Goal: Information Seeking & Learning: Learn about a topic

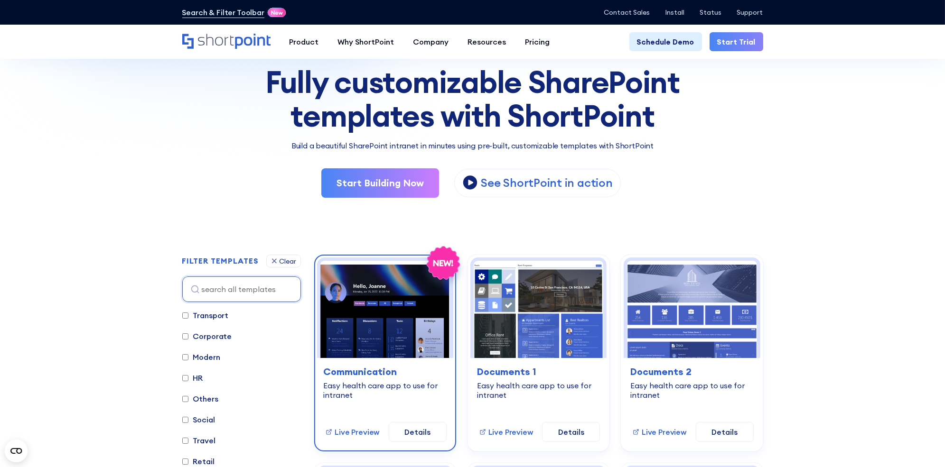
scroll to position [143, 0]
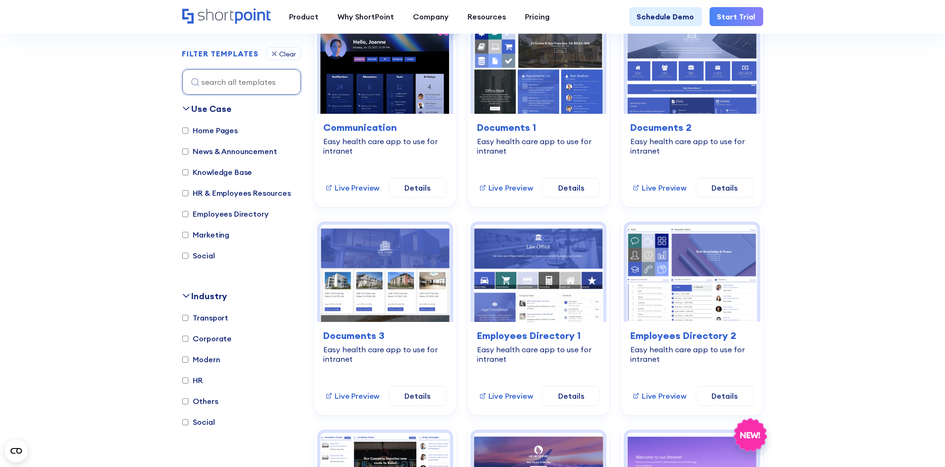
click at [223, 131] on label "Home Pages" at bounding box center [210, 130] width 56 height 11
click at [188, 131] on input "Home Pages" at bounding box center [185, 131] width 6 height 6
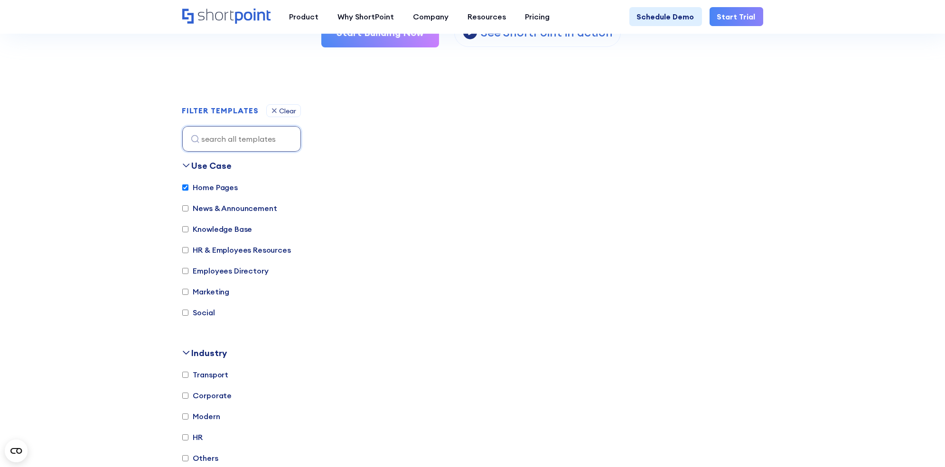
click at [202, 185] on label "Home Pages" at bounding box center [210, 187] width 56 height 11
click at [188, 185] on input "Home Pages" at bounding box center [185, 188] width 6 height 6
checkbox input "false"
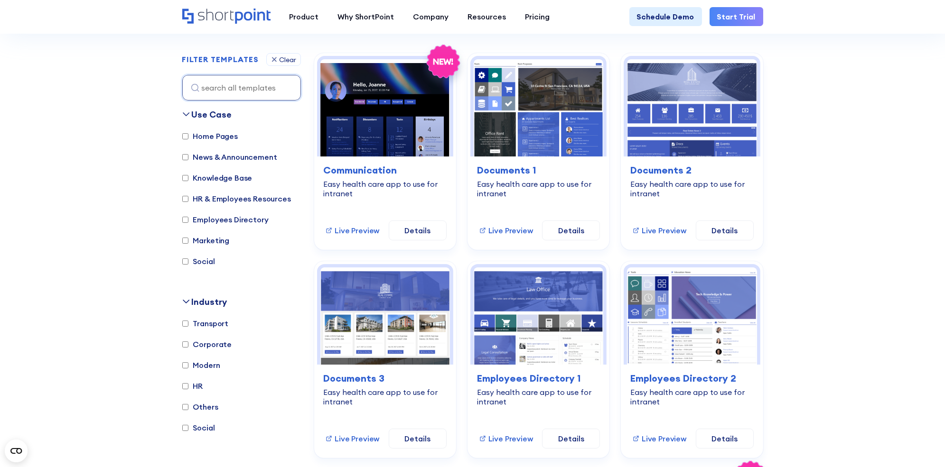
scroll to position [271, 0]
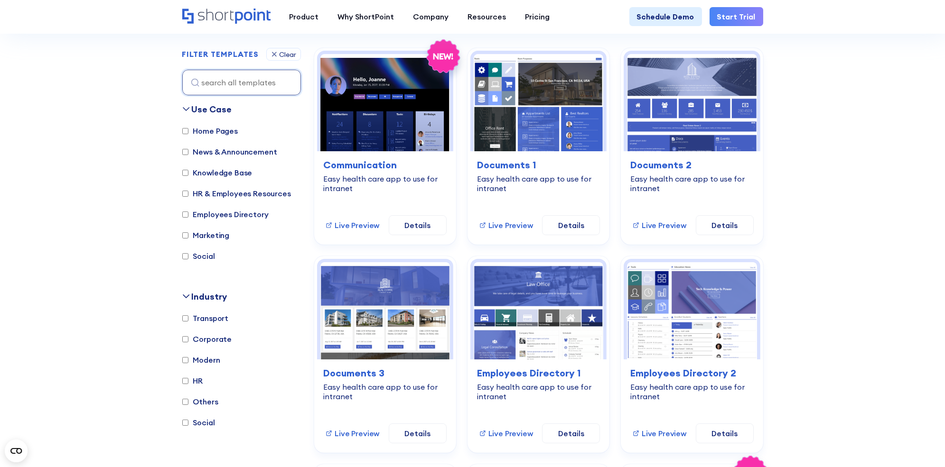
click at [231, 196] on label "HR & Employees Resources" at bounding box center [236, 193] width 109 height 11
click at [188, 196] on input "HR & Employees Resources" at bounding box center [185, 194] width 6 height 6
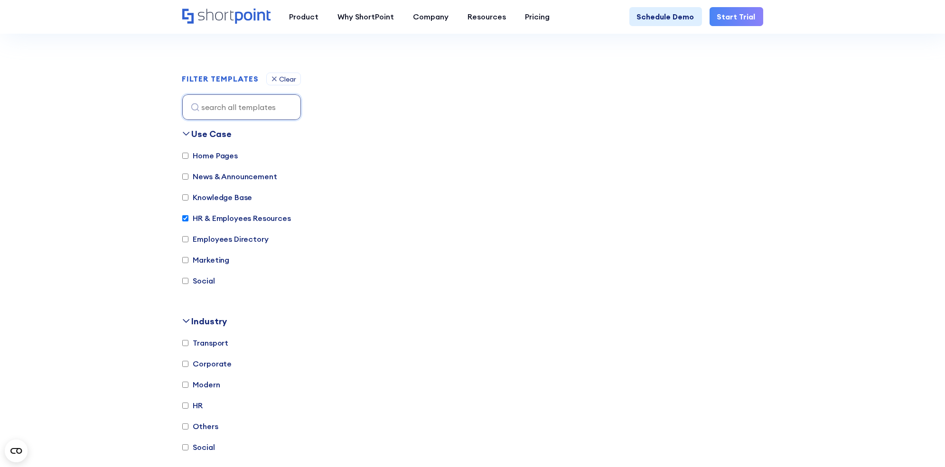
scroll to position [252, 0]
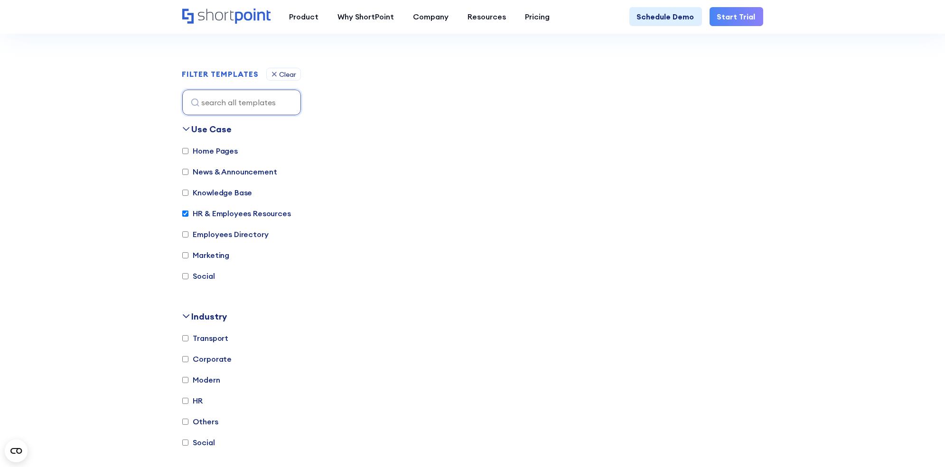
click at [225, 211] on label "HR & Employees Resources" at bounding box center [236, 213] width 109 height 11
click at [188, 211] on input "HR & Employees Resources" at bounding box center [185, 214] width 6 height 6
checkbox input "false"
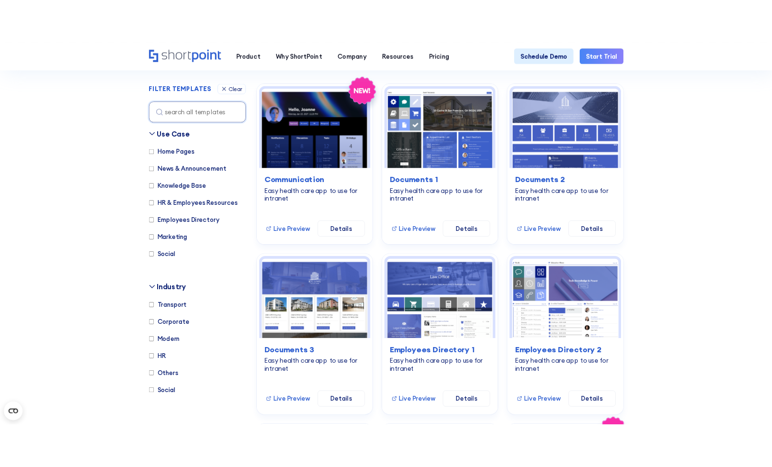
scroll to position [271, 0]
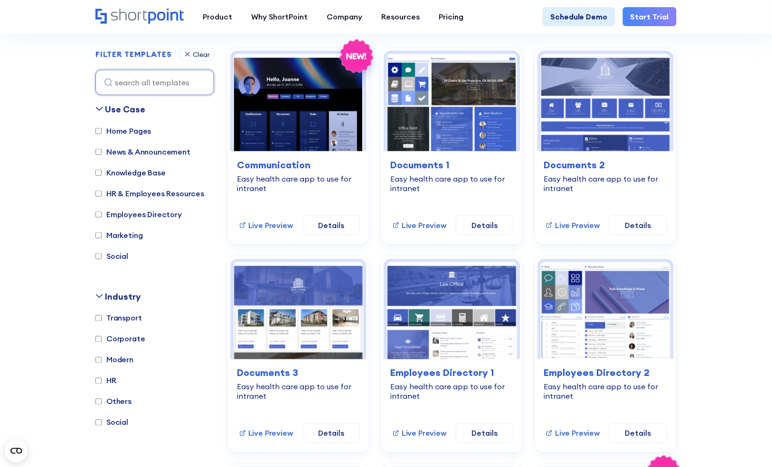
click at [141, 211] on label "Employees Directory" at bounding box center [138, 214] width 86 height 11
click at [102, 212] on input "Employees Directory" at bounding box center [98, 215] width 6 height 6
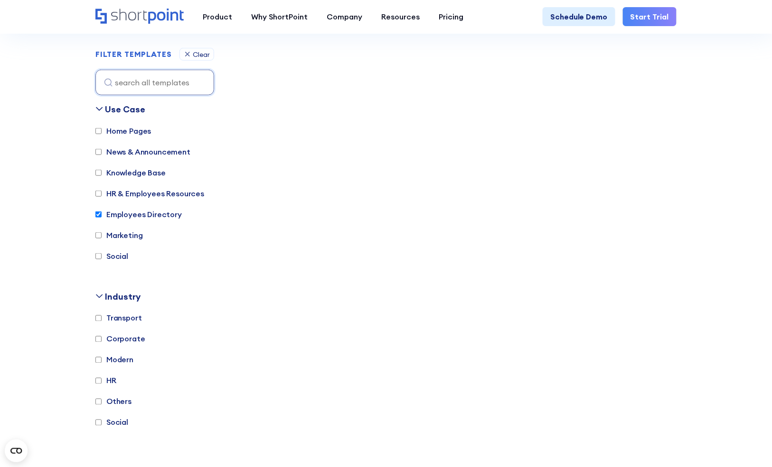
click at [146, 213] on label "Employees Directory" at bounding box center [138, 214] width 86 height 11
click at [102, 213] on input "Employees Directory" at bounding box center [98, 215] width 6 height 6
checkbox input "false"
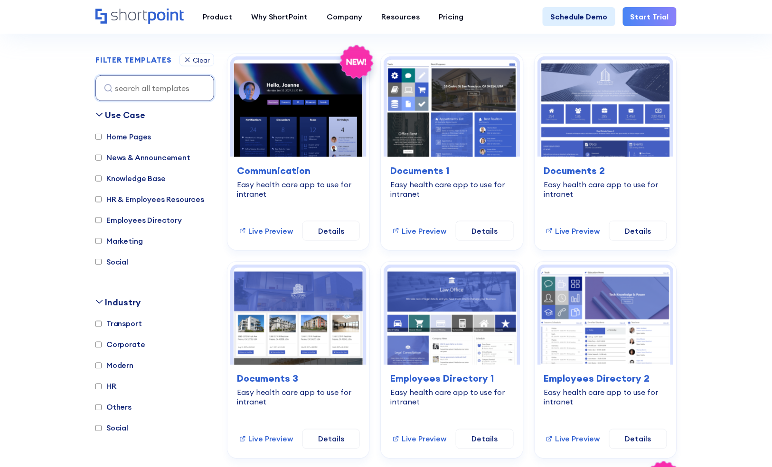
scroll to position [286, 0]
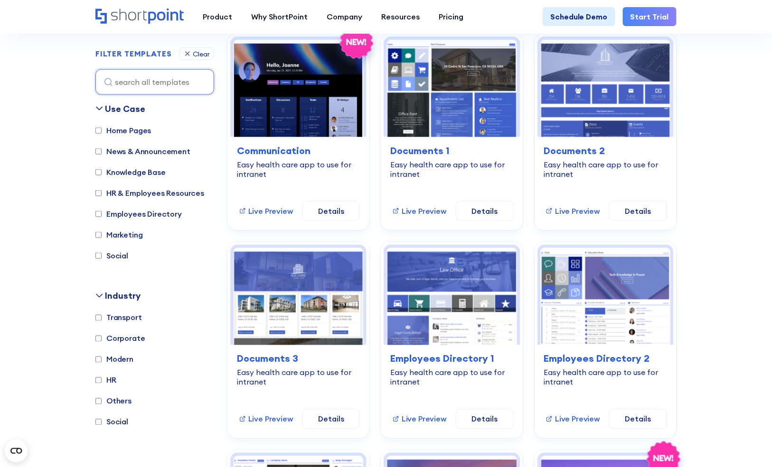
click at [112, 378] on label "HR" at bounding box center [105, 380] width 21 height 11
click at [102, 378] on input "HR" at bounding box center [98, 381] width 6 height 6
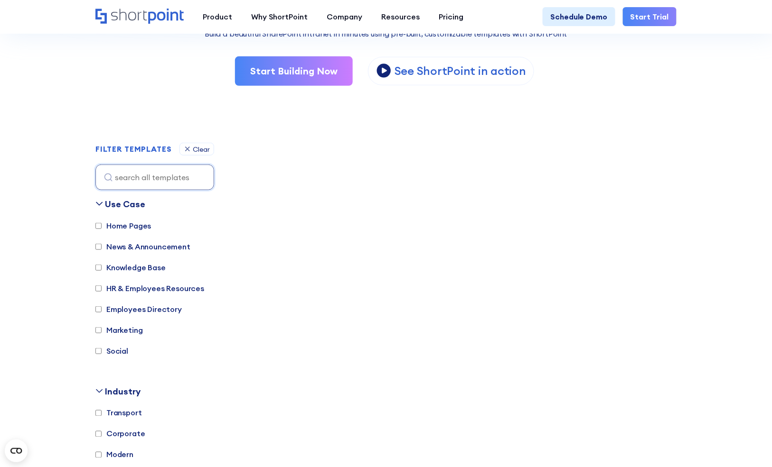
scroll to position [290, 0]
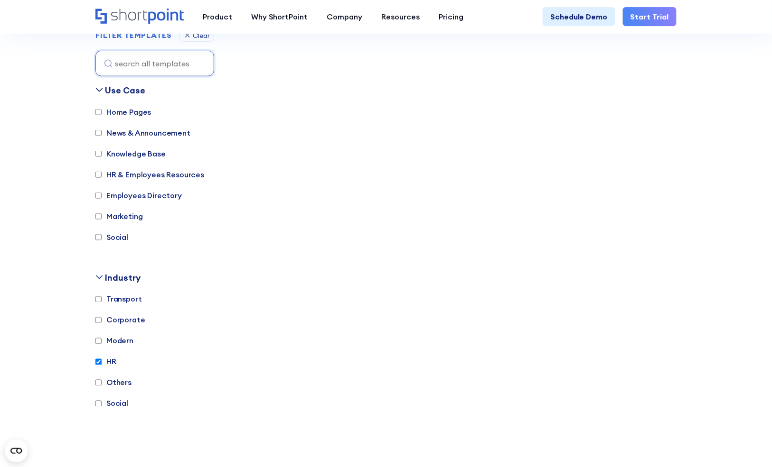
click at [112, 363] on label "HR" at bounding box center [105, 361] width 21 height 11
click at [102, 363] on input "HR" at bounding box center [98, 362] width 6 height 6
checkbox input "false"
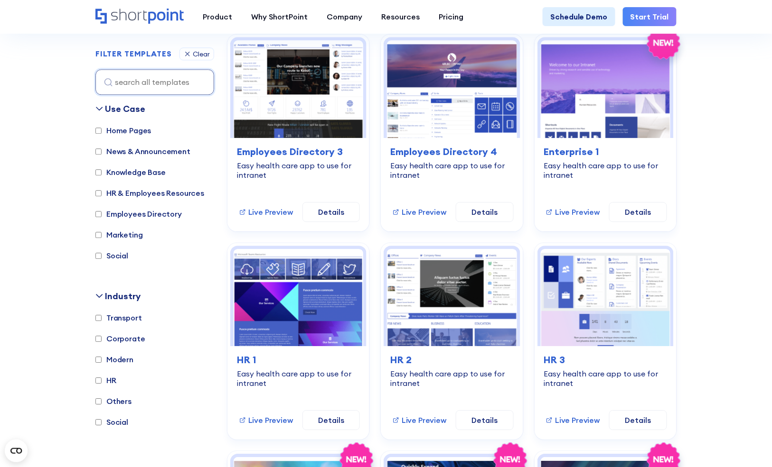
scroll to position [821, 0]
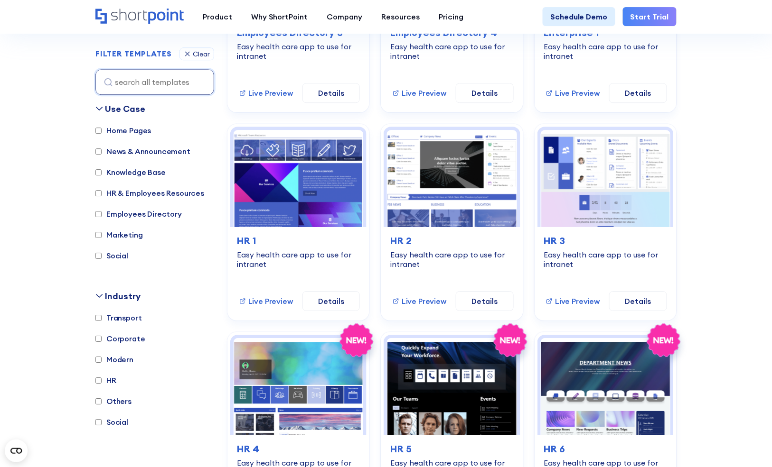
click at [129, 337] on label "Corporate" at bounding box center [120, 338] width 50 height 11
click at [102, 337] on input "Corporate" at bounding box center [98, 339] width 6 height 6
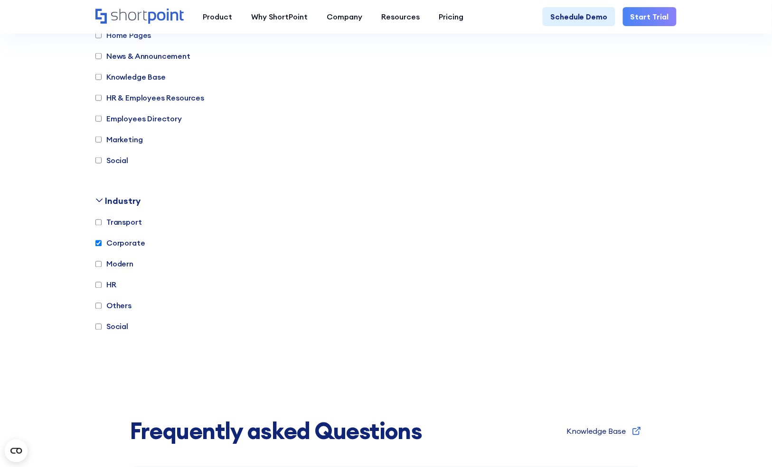
scroll to position [271, 0]
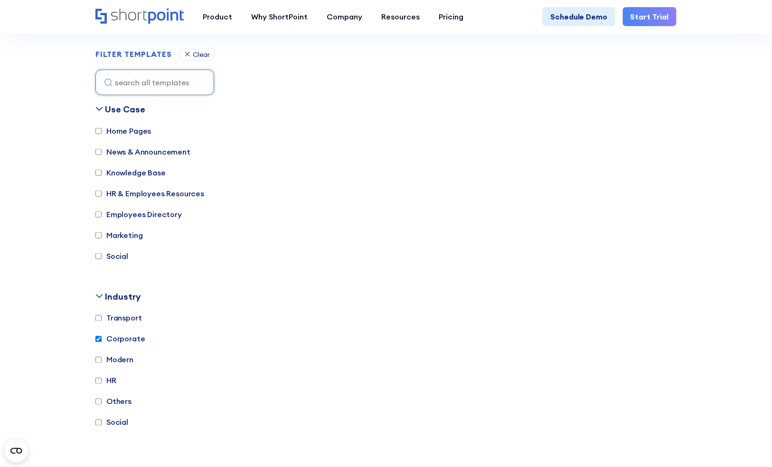
click at [119, 339] on label "Corporate" at bounding box center [120, 339] width 50 height 11
click at [102, 339] on input "Corporate" at bounding box center [98, 339] width 6 height 6
checkbox input "false"
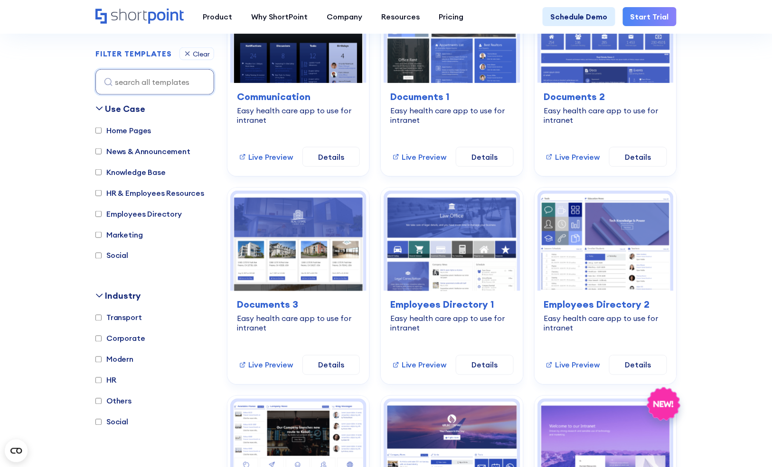
scroll to position [360, 0]
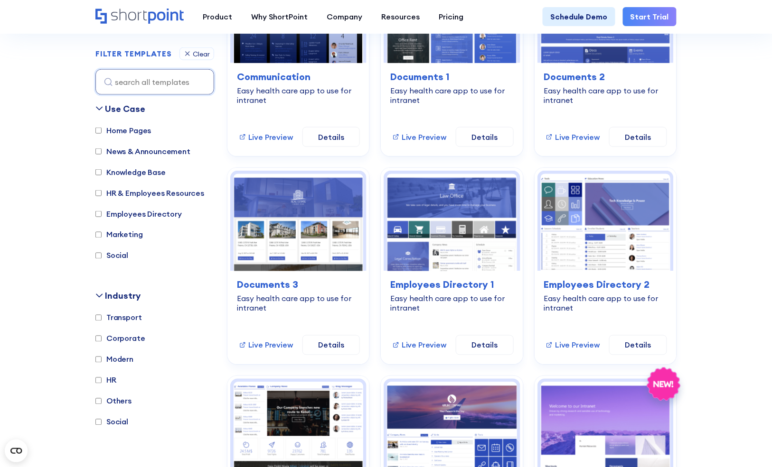
click at [131, 190] on label "HR & Employees Resources" at bounding box center [149, 192] width 109 height 11
click at [102, 190] on input "HR & Employees Resources" at bounding box center [98, 193] width 6 height 6
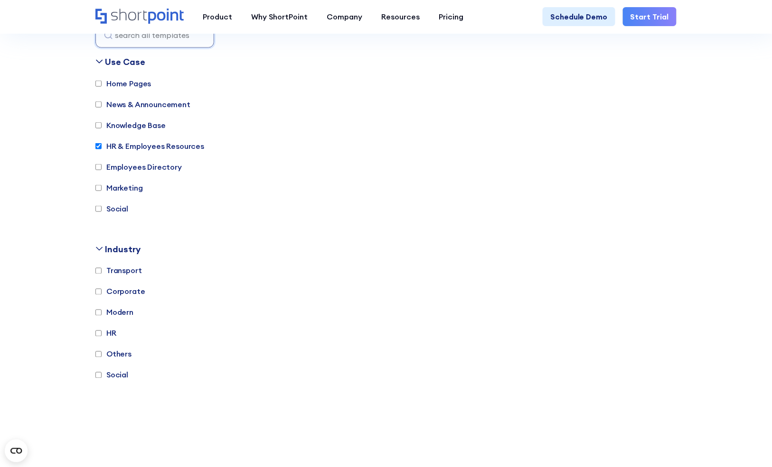
scroll to position [293, 0]
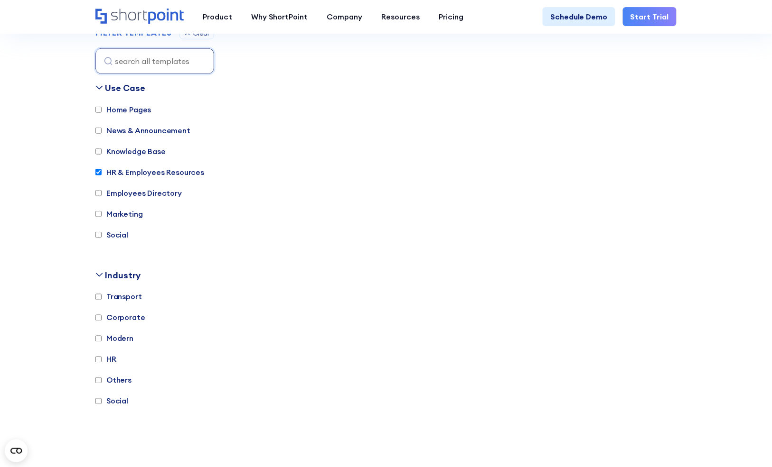
click at [168, 171] on label "HR & Employees Resources" at bounding box center [149, 172] width 109 height 11
click at [102, 171] on input "HR & Employees Resources" at bounding box center [98, 172] width 6 height 6
checkbox input "false"
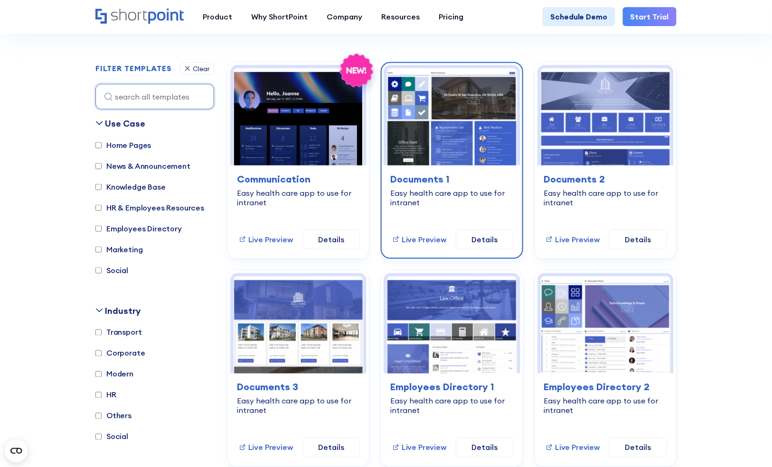
scroll to position [222, 0]
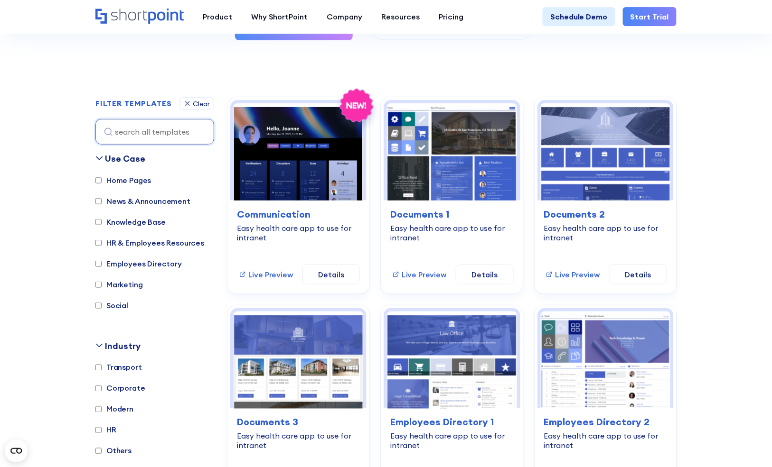
click at [155, 222] on label "Knowledge Base" at bounding box center [130, 221] width 70 height 11
click at [102, 222] on input "Knowledge Base" at bounding box center [98, 222] width 6 height 6
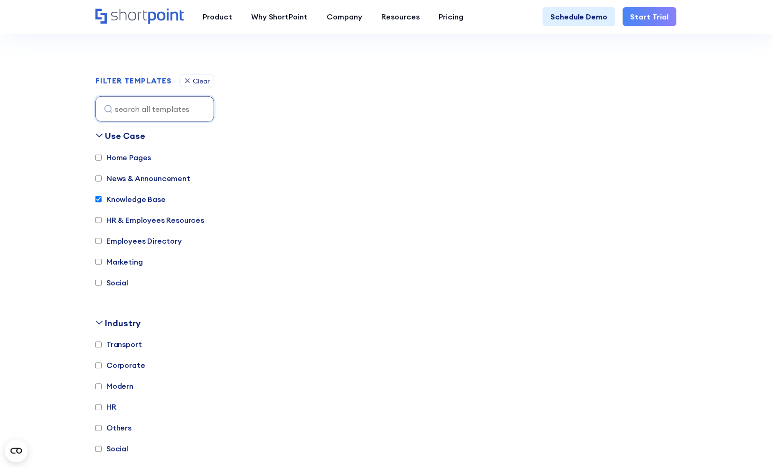
scroll to position [271, 0]
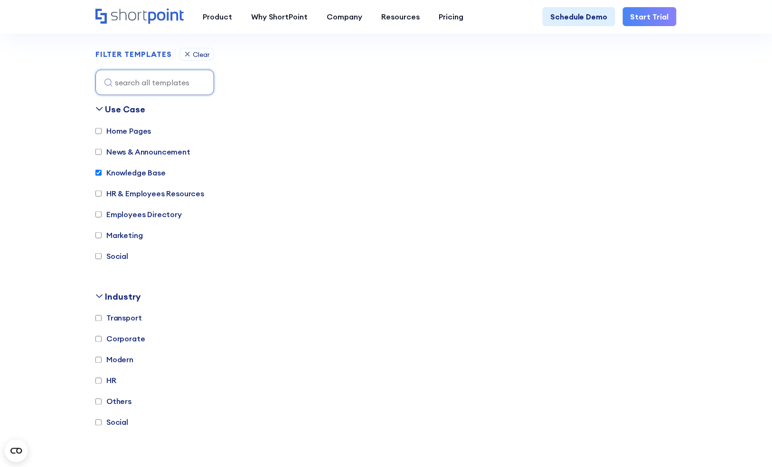
click at [143, 174] on label "Knowledge Base" at bounding box center [130, 172] width 70 height 11
click at [102, 174] on input "Knowledge Base" at bounding box center [98, 173] width 6 height 6
checkbox input "false"
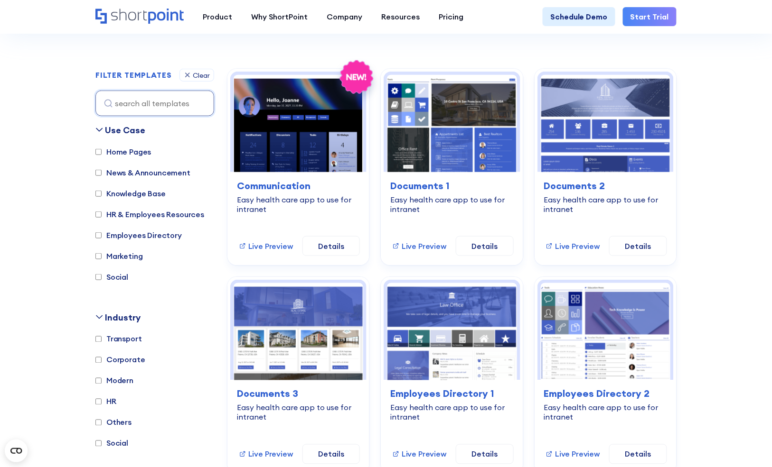
scroll to position [253, 0]
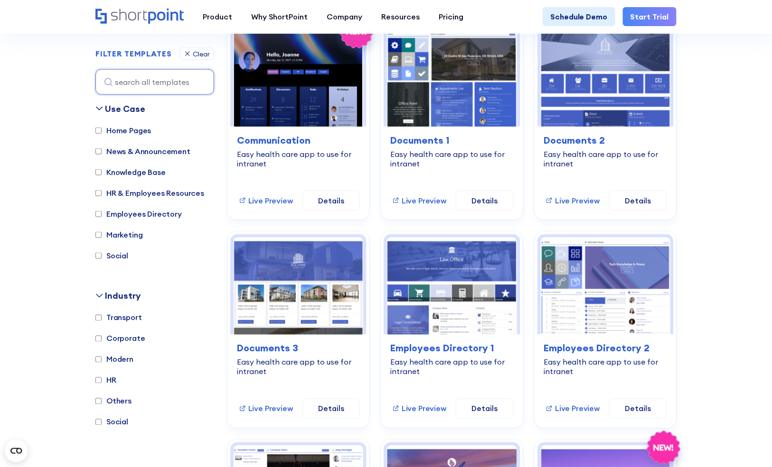
scroll to position [295, 0]
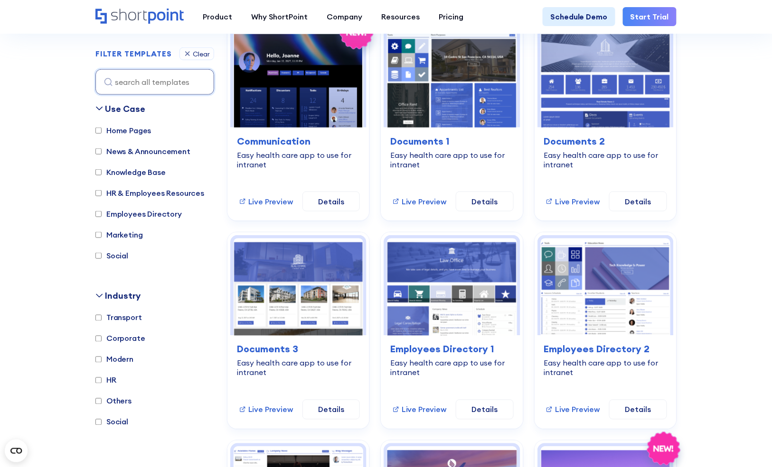
click at [139, 170] on label "Knowledge Base" at bounding box center [130, 172] width 70 height 11
click at [102, 170] on input "Knowledge Base" at bounding box center [98, 172] width 6 height 6
checkbox input "true"
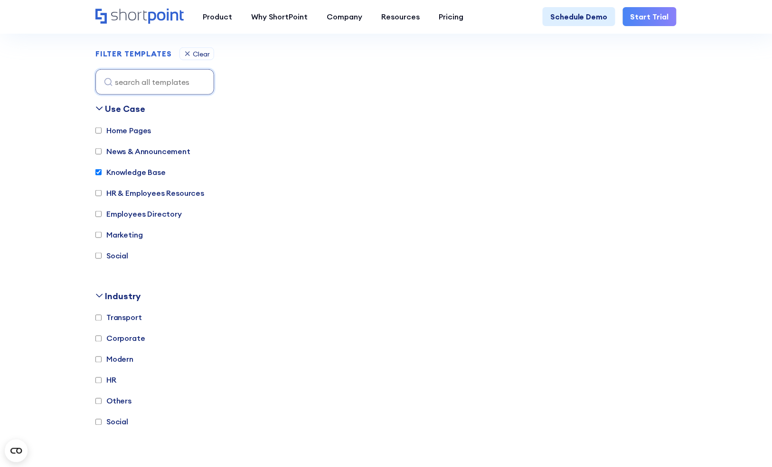
scroll to position [271, 0]
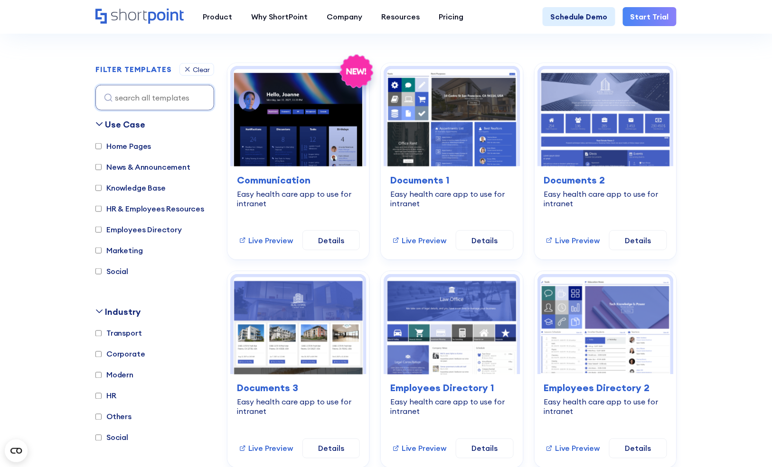
scroll to position [258, 0]
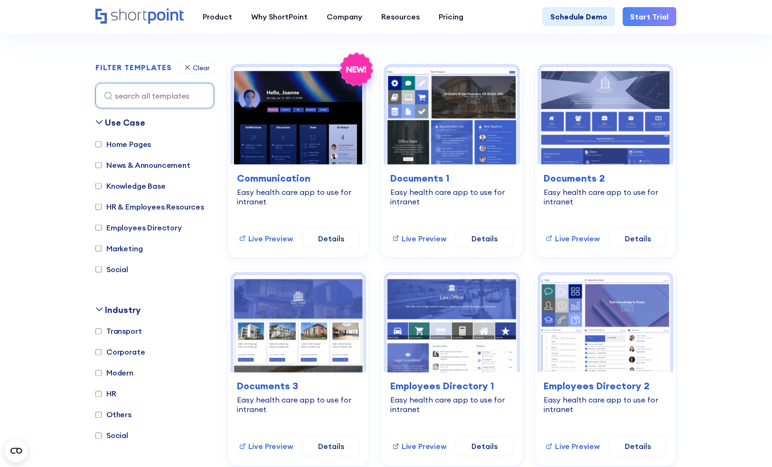
click at [138, 187] on label "Knowledge Base" at bounding box center [130, 185] width 70 height 11
click at [102, 187] on input "Knowledge Base" at bounding box center [98, 186] width 6 height 6
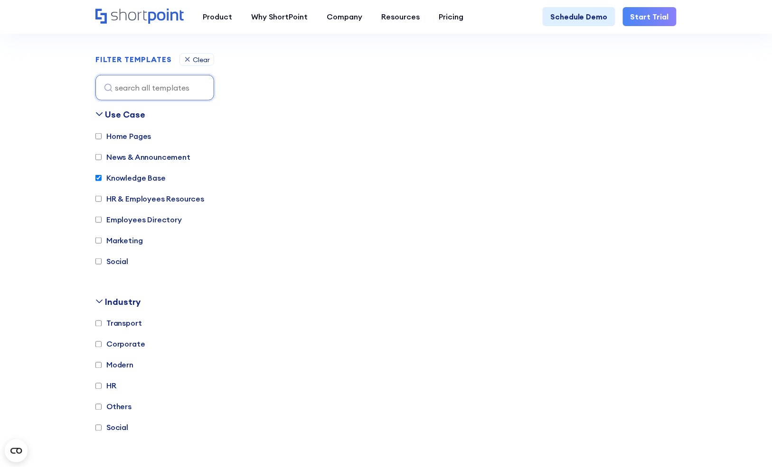
scroll to position [271, 0]
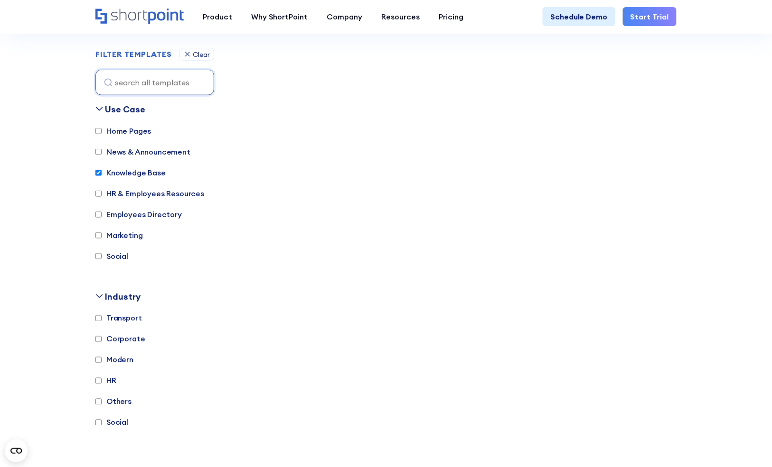
click at [149, 173] on label "Knowledge Base" at bounding box center [130, 172] width 70 height 11
click at [102, 173] on input "Knowledge Base" at bounding box center [98, 173] width 6 height 6
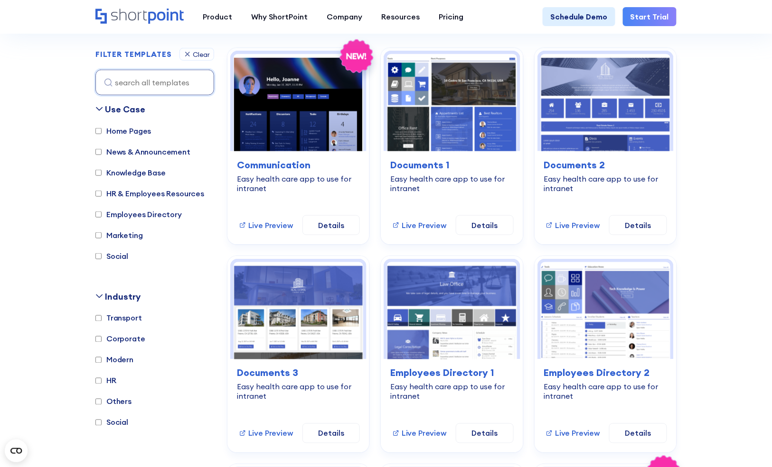
click at [149, 173] on label "Knowledge Base" at bounding box center [130, 172] width 70 height 11
click at [102, 173] on input "Knowledge Base" at bounding box center [98, 173] width 6 height 6
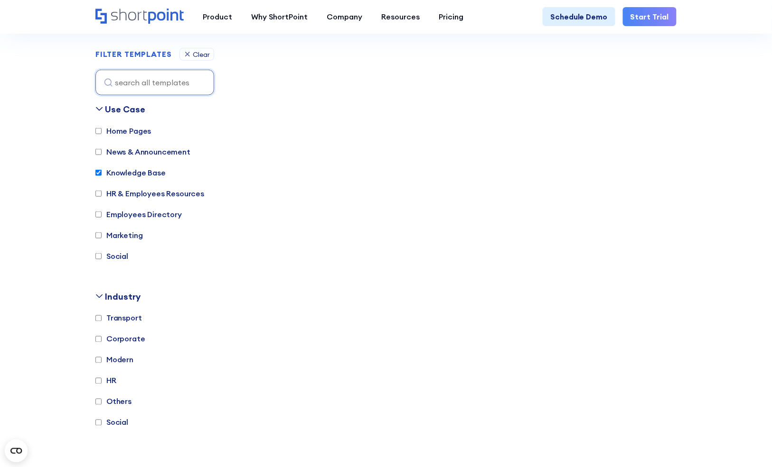
click at [149, 173] on label "Knowledge Base" at bounding box center [130, 172] width 70 height 11
click at [102, 173] on input "Knowledge Base" at bounding box center [98, 173] width 6 height 6
checkbox input "false"
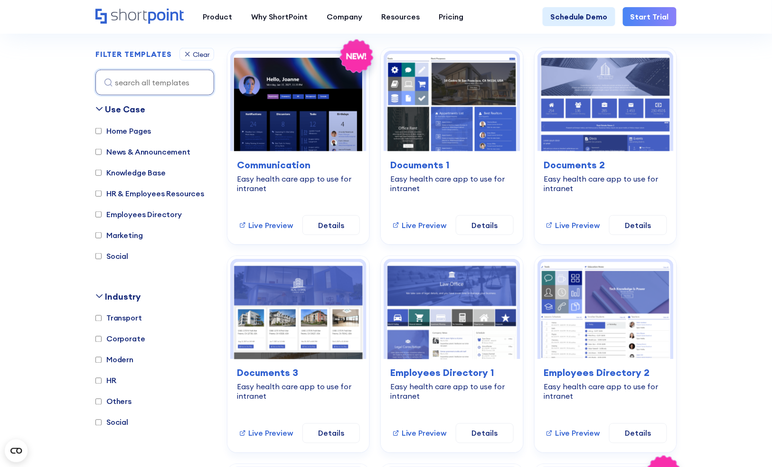
click at [147, 193] on label "HR & Employees Resources" at bounding box center [149, 193] width 109 height 11
click at [102, 193] on input "HR & Employees Resources" at bounding box center [98, 194] width 6 height 6
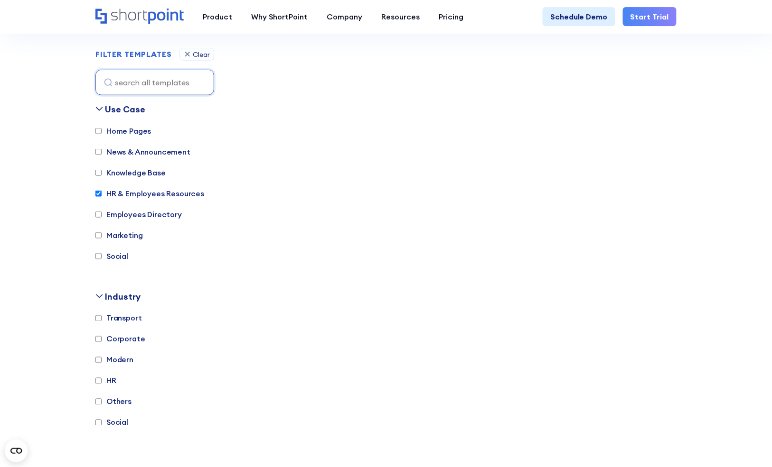
click at [147, 193] on label "HR & Employees Resources" at bounding box center [149, 193] width 109 height 11
click at [102, 193] on input "HR & Employees Resources" at bounding box center [98, 194] width 6 height 6
checkbox input "false"
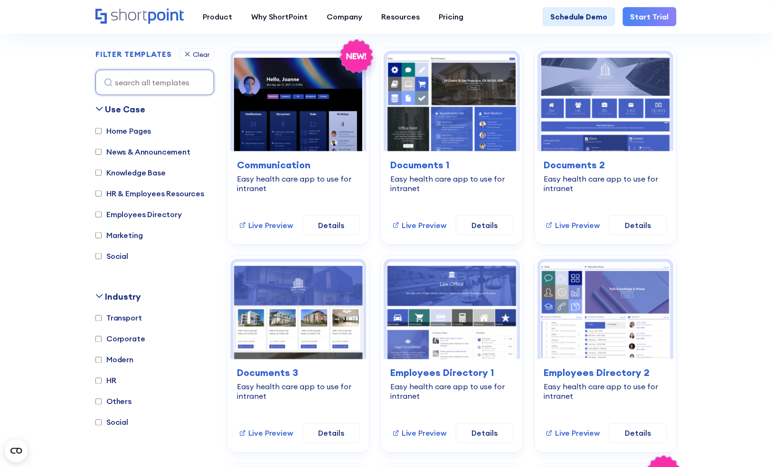
click at [120, 255] on label "Social" at bounding box center [111, 256] width 33 height 11
click at [102, 255] on input "Social" at bounding box center [98, 256] width 6 height 6
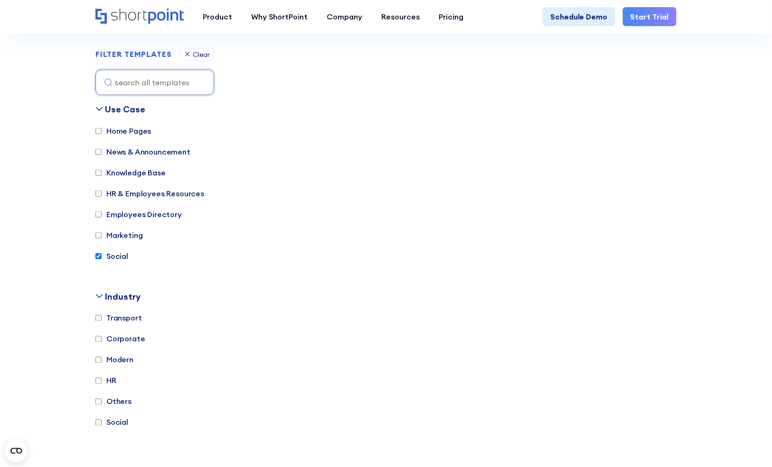
click at [120, 255] on label "Social" at bounding box center [111, 256] width 33 height 11
click at [102, 255] on input "Social" at bounding box center [98, 256] width 6 height 6
checkbox input "false"
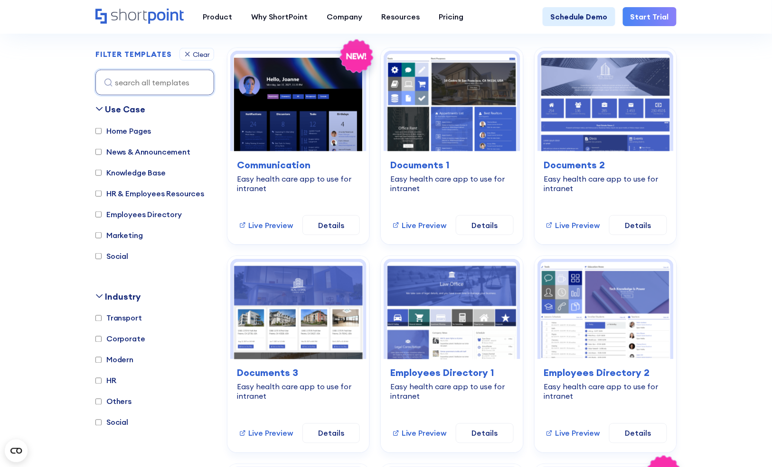
click at [114, 380] on label "HR" at bounding box center [105, 380] width 21 height 11
click at [102, 380] on input "HR" at bounding box center [98, 381] width 6 height 6
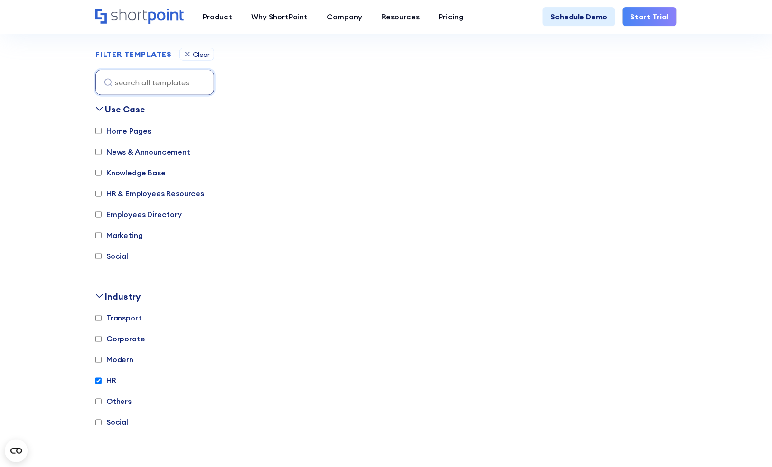
click at [114, 380] on label "HR" at bounding box center [105, 380] width 21 height 11
click at [102, 380] on input "HR" at bounding box center [98, 381] width 6 height 6
checkbox input "false"
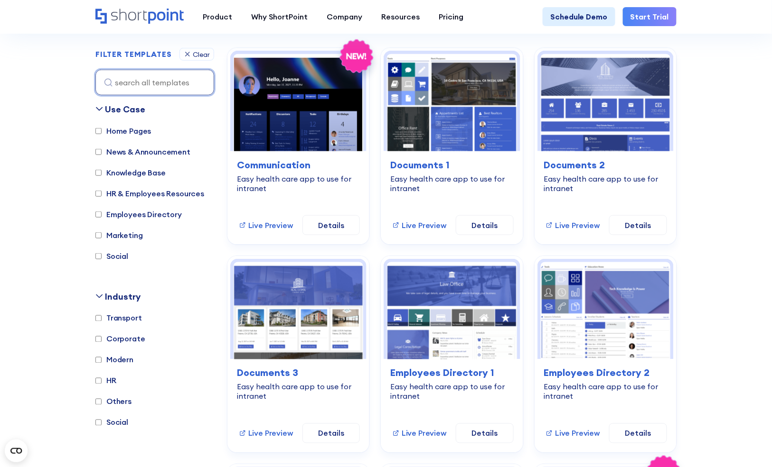
click at [143, 88] on input at bounding box center [154, 83] width 119 height 26
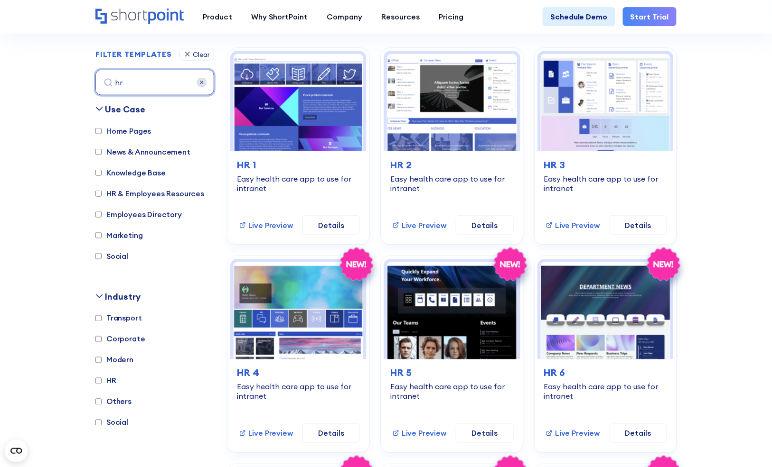
type input "h"
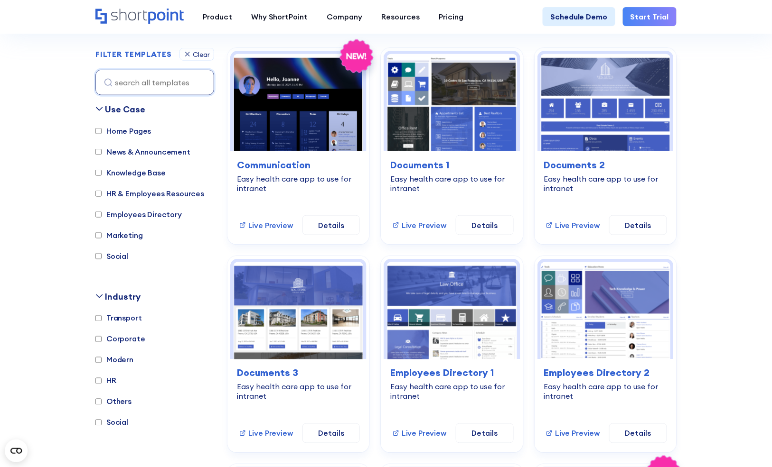
click at [156, 169] on label "Knowledge Base" at bounding box center [130, 172] width 70 height 11
click at [102, 170] on input "Knowledge Base" at bounding box center [98, 173] width 6 height 6
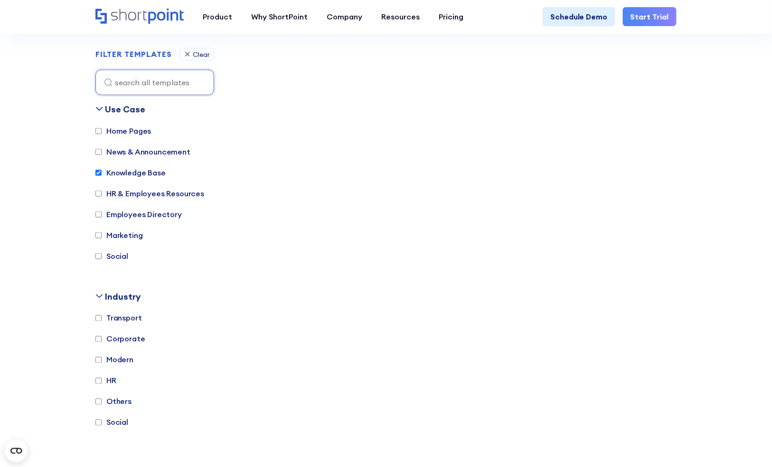
click at [156, 169] on label "Knowledge Base" at bounding box center [130, 172] width 70 height 11
click at [102, 170] on input "Knowledge Base" at bounding box center [98, 173] width 6 height 6
checkbox input "false"
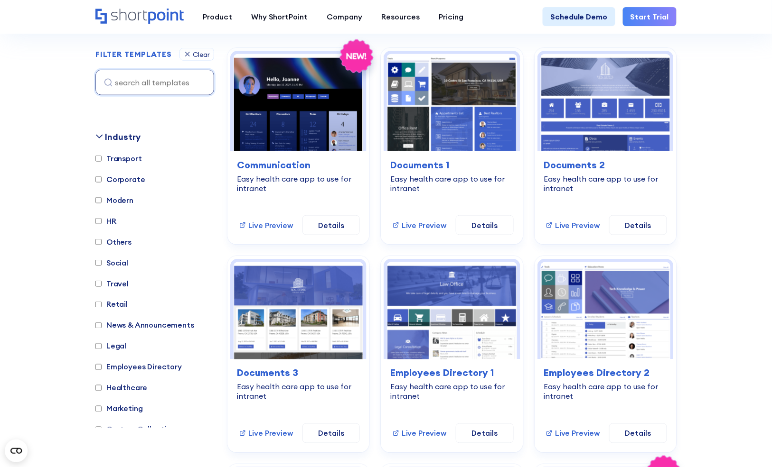
scroll to position [161, 0]
click at [138, 322] on label "News & Announcements" at bounding box center [144, 323] width 99 height 11
click at [102, 322] on Announcements "News & Announcements" at bounding box center [98, 324] width 6 height 6
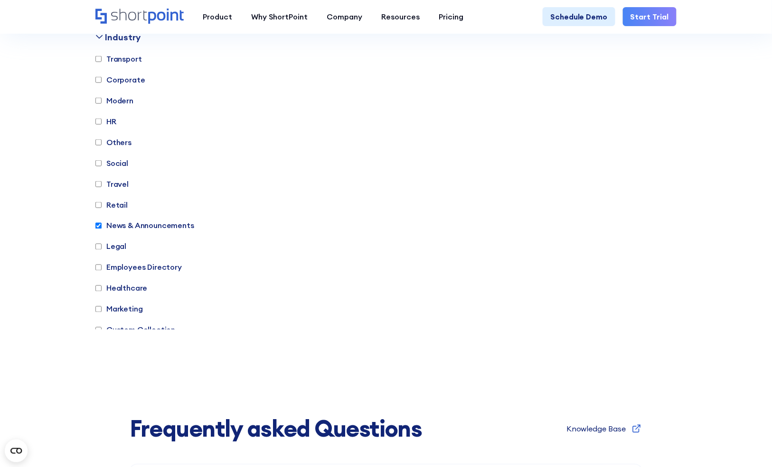
scroll to position [317, 0]
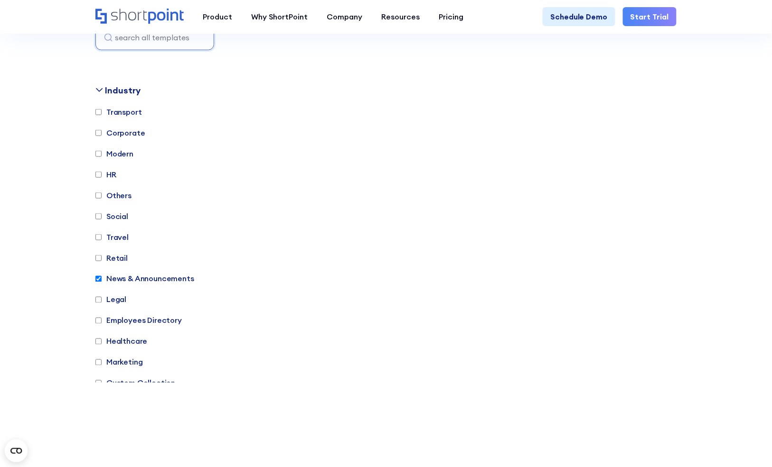
click at [132, 280] on label "News & Announcements" at bounding box center [144, 278] width 99 height 11
click at [102, 280] on Announcements "News & Announcements" at bounding box center [98, 279] width 6 height 6
checkbox Announcements "false"
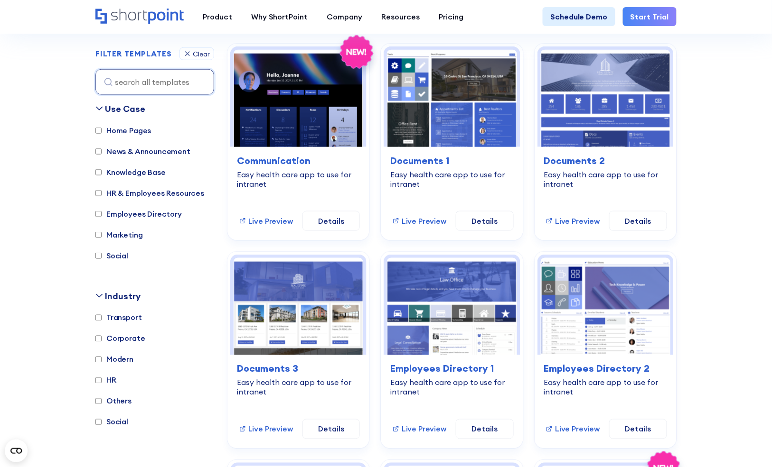
scroll to position [276, 0]
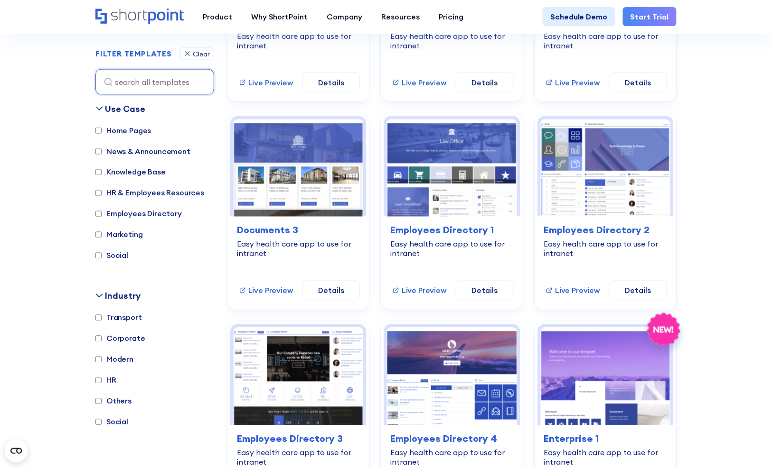
scroll to position [415, 0]
click at [147, 169] on label "Knowledge Base" at bounding box center [130, 172] width 70 height 11
click at [102, 169] on input "Knowledge Base" at bounding box center [98, 172] width 6 height 6
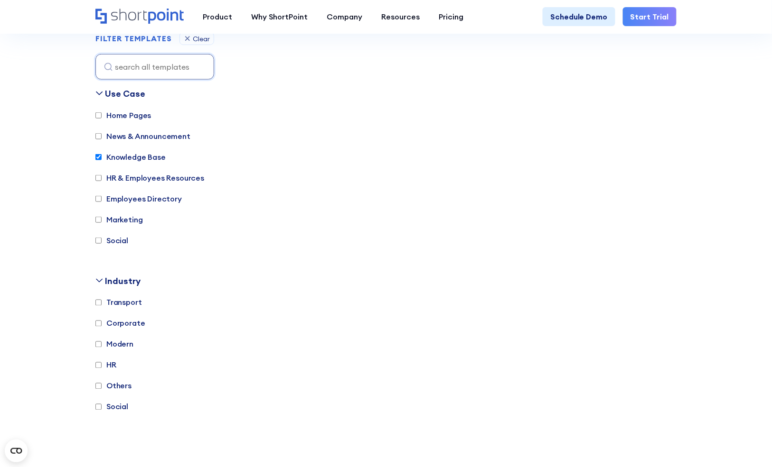
scroll to position [271, 0]
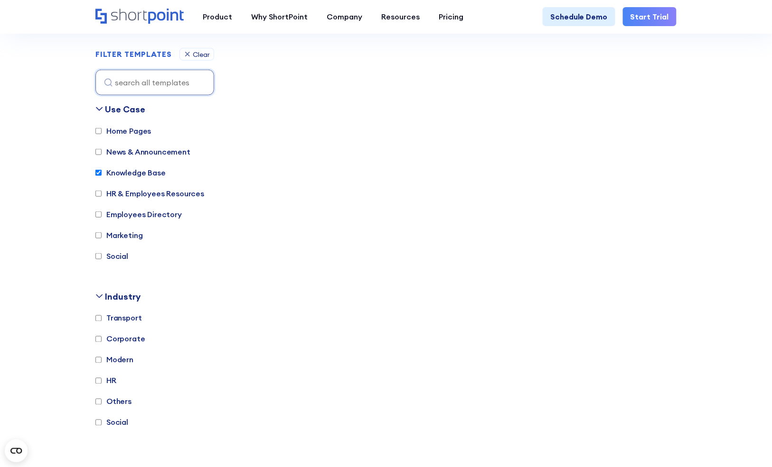
click at [141, 171] on label "Knowledge Base" at bounding box center [130, 172] width 70 height 11
click at [102, 171] on input "Knowledge Base" at bounding box center [98, 173] width 6 height 6
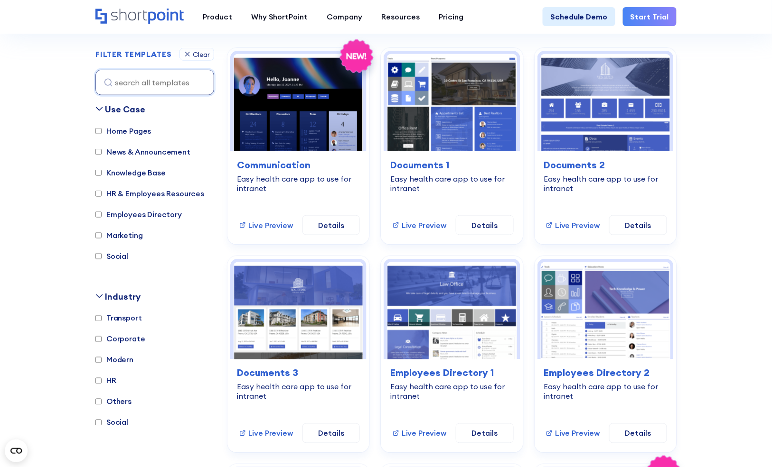
click at [141, 171] on label "Knowledge Base" at bounding box center [130, 172] width 70 height 11
click at [102, 171] on input "Knowledge Base" at bounding box center [98, 173] width 6 height 6
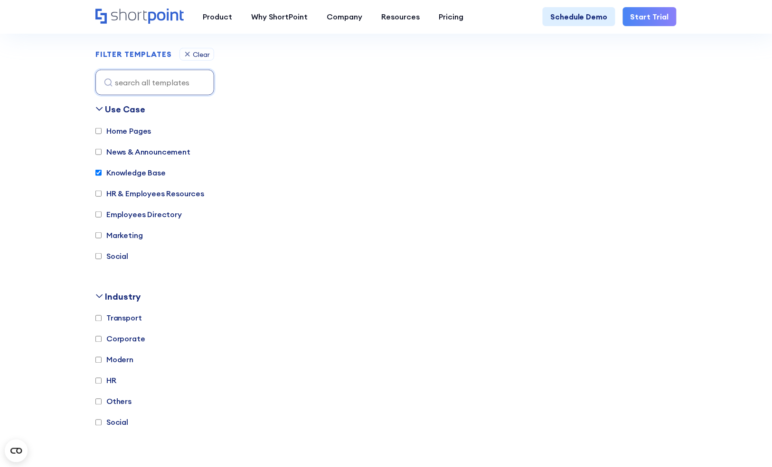
click at [141, 171] on label "Knowledge Base" at bounding box center [130, 172] width 70 height 11
click at [102, 171] on input "Knowledge Base" at bounding box center [98, 173] width 6 height 6
checkbox input "false"
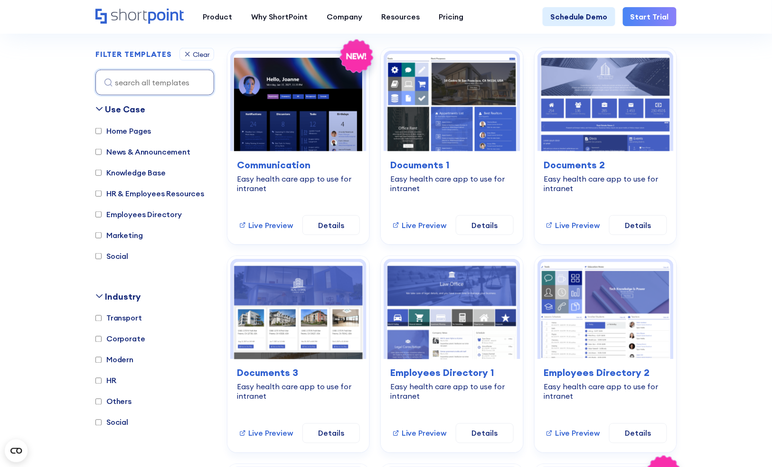
click at [112, 380] on label "HR" at bounding box center [105, 380] width 21 height 11
click at [102, 380] on input "HR" at bounding box center [98, 381] width 6 height 6
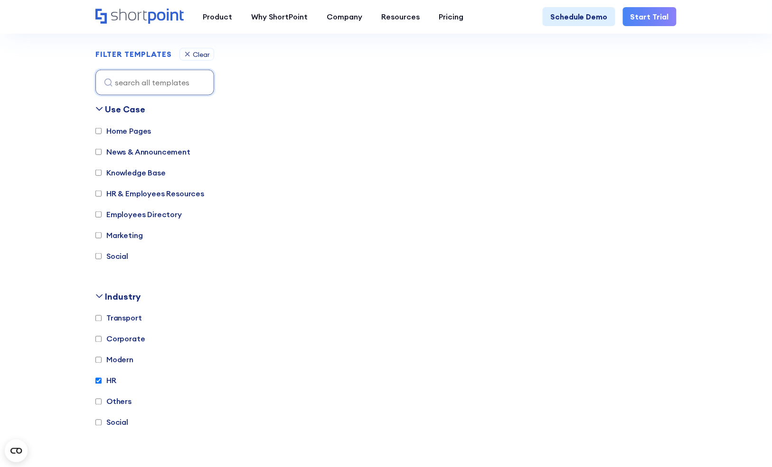
click at [112, 380] on label "HR" at bounding box center [105, 380] width 21 height 11
click at [102, 380] on input "HR" at bounding box center [98, 381] width 6 height 6
checkbox input "false"
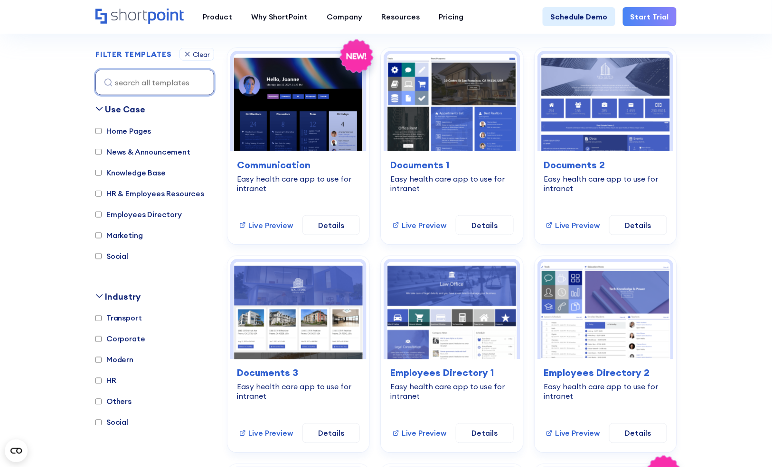
click at [138, 78] on input at bounding box center [154, 83] width 119 height 26
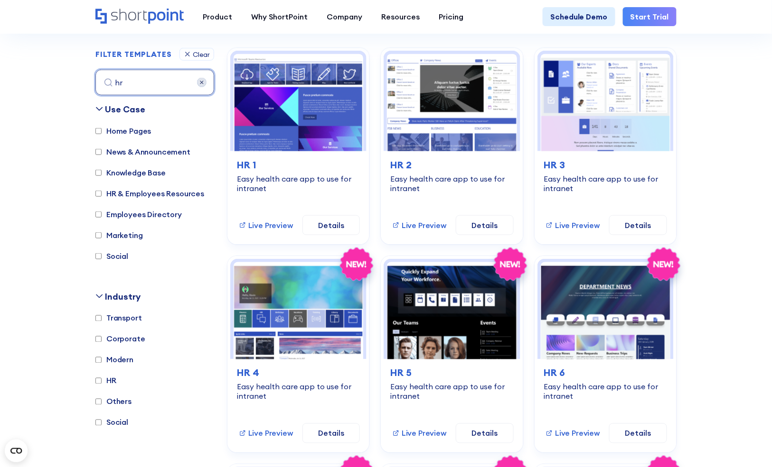
type input "h"
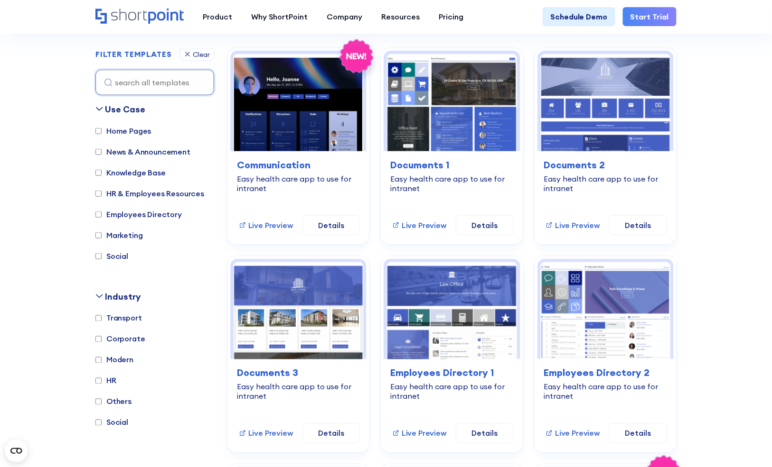
click at [135, 86] on input at bounding box center [154, 83] width 119 height 26
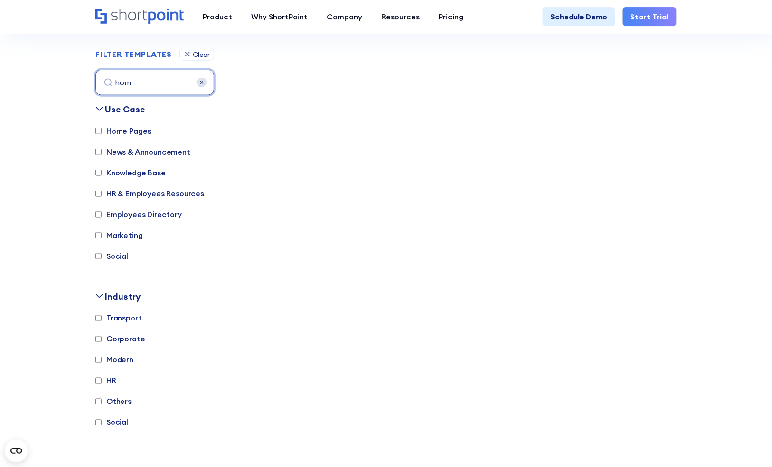
type input "home"
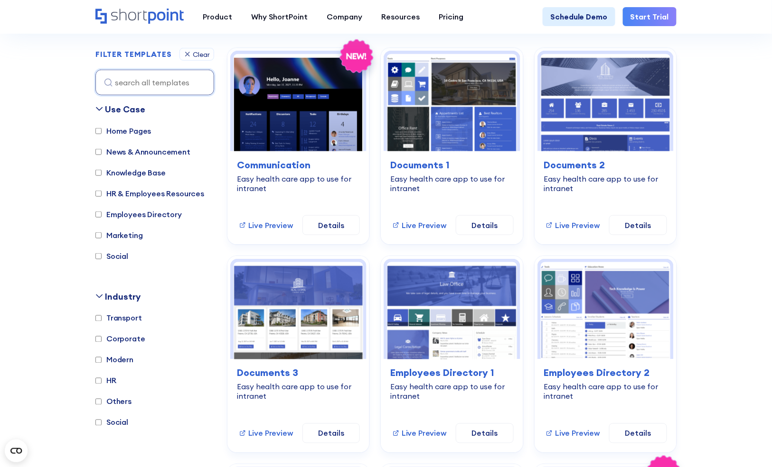
click at [143, 173] on label "Knowledge Base" at bounding box center [130, 172] width 70 height 11
click at [102, 173] on input "Knowledge Base" at bounding box center [98, 173] width 6 height 6
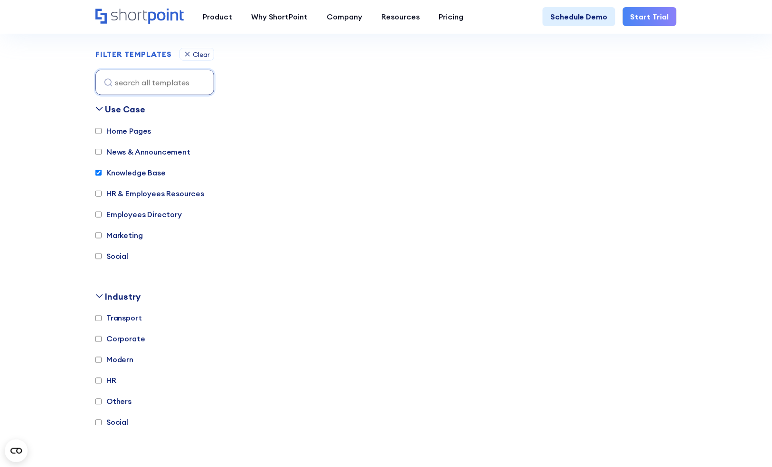
click at [143, 173] on label "Knowledge Base" at bounding box center [130, 172] width 70 height 11
click at [102, 173] on input "Knowledge Base" at bounding box center [98, 173] width 6 height 6
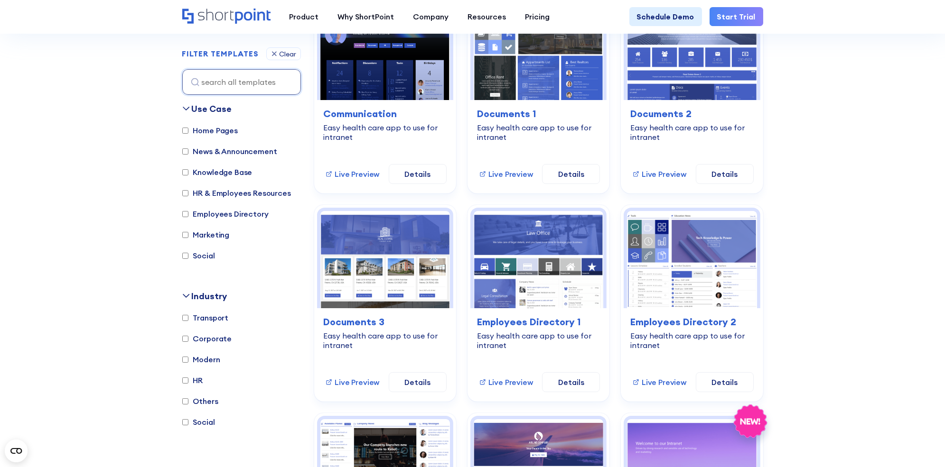
scroll to position [324, 0]
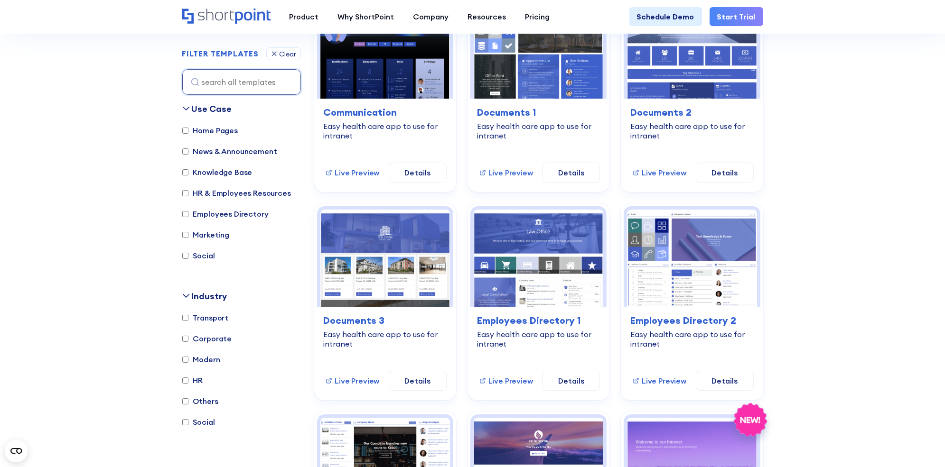
click at [213, 112] on div "Use Case" at bounding box center [212, 109] width 40 height 13
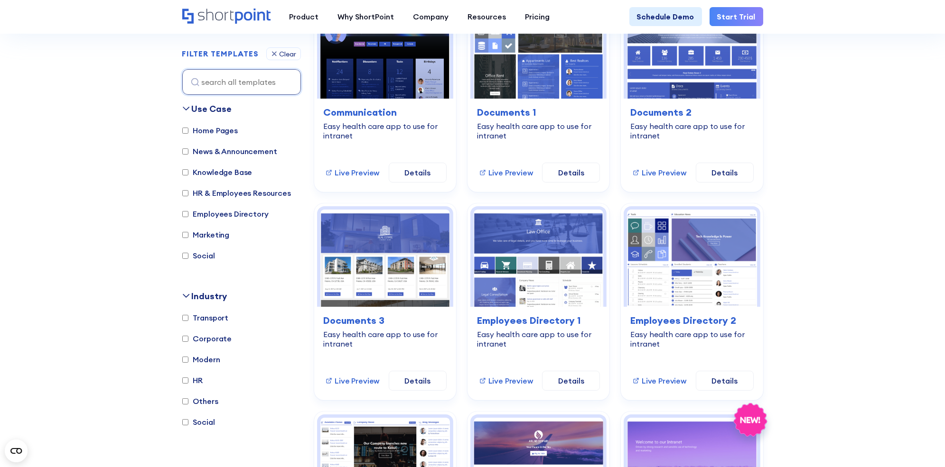
click at [227, 110] on div "Use Case" at bounding box center [212, 109] width 40 height 13
click at [189, 141] on div "Home Pages News & Announcement Knowledge Base HR & Employees Resources Employee…" at bounding box center [241, 198] width 119 height 146
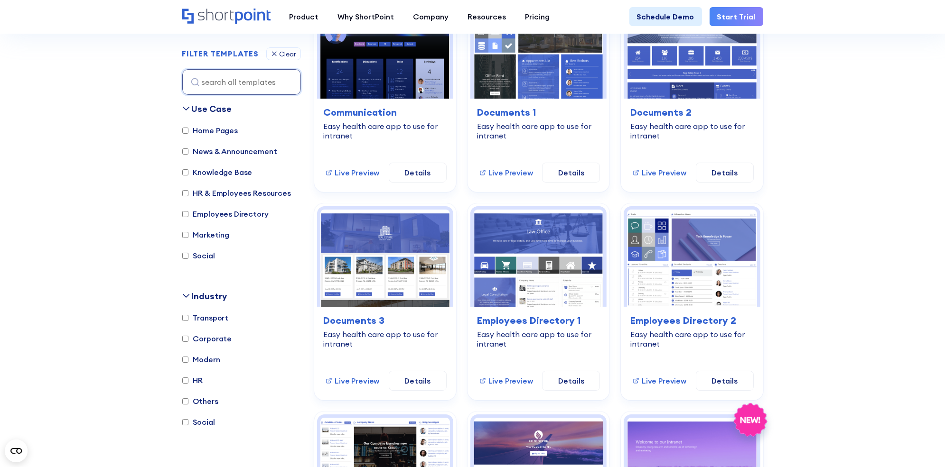
click at [189, 141] on div "Home Pages News & Announcement Knowledge Base HR & Employees Resources Employee…" at bounding box center [241, 198] width 119 height 146
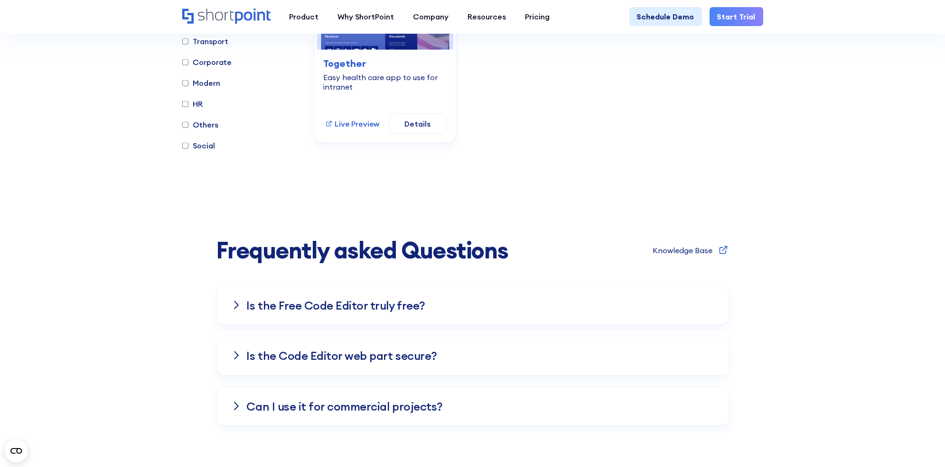
scroll to position [2872, 0]
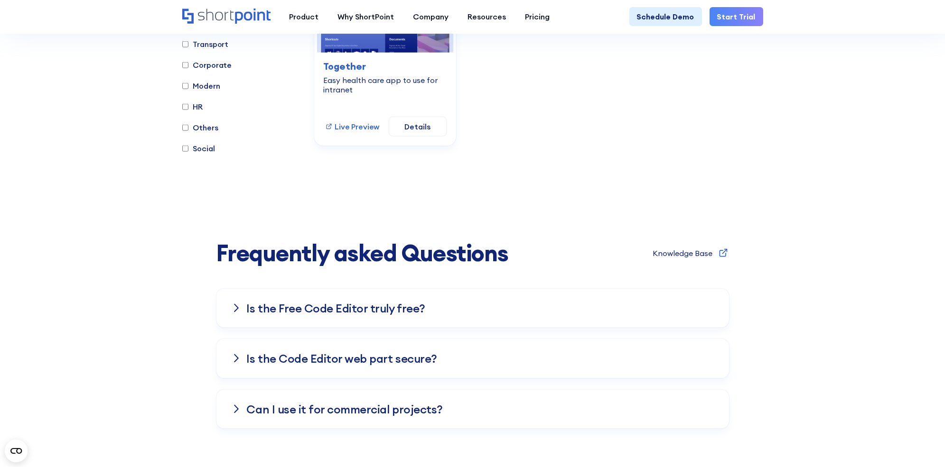
click at [686, 301] on div "Is the Free Co﻿de Editor truly free?" at bounding box center [473, 308] width 482 height 39
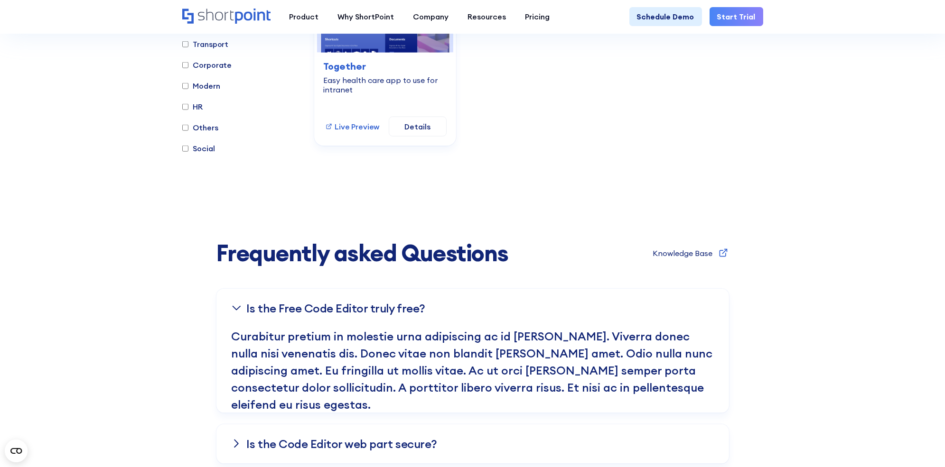
click at [652, 297] on div "Is the Free Co﻿de Editor truly free?" at bounding box center [473, 308] width 482 height 39
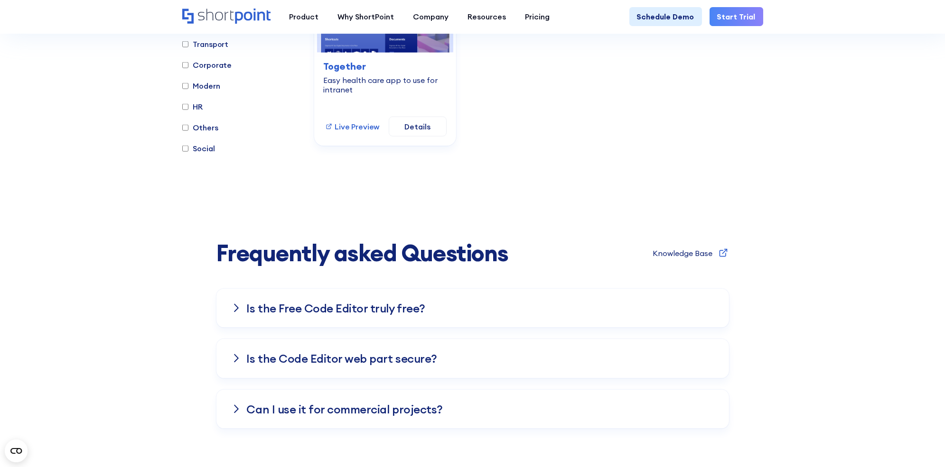
click at [652, 297] on div "Is the Free Co﻿de Editor truly free?" at bounding box center [473, 308] width 482 height 39
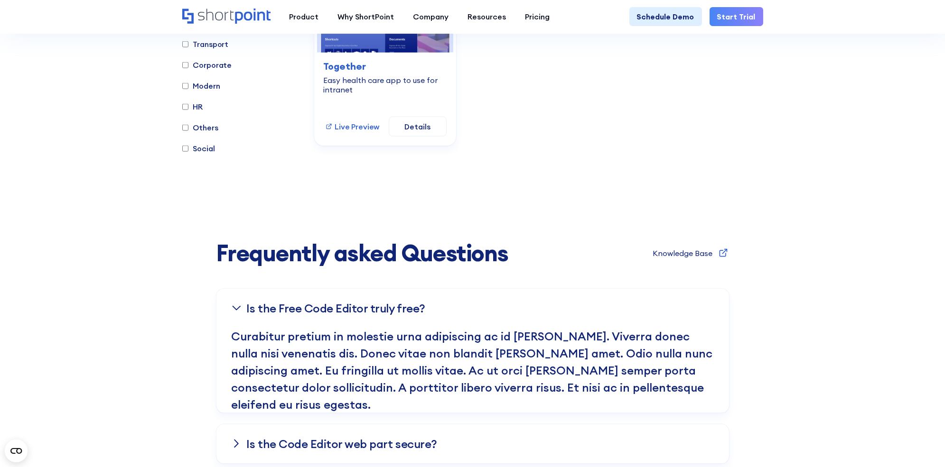
click at [653, 295] on div "Is the Free Co﻿de Editor truly free?" at bounding box center [473, 308] width 482 height 39
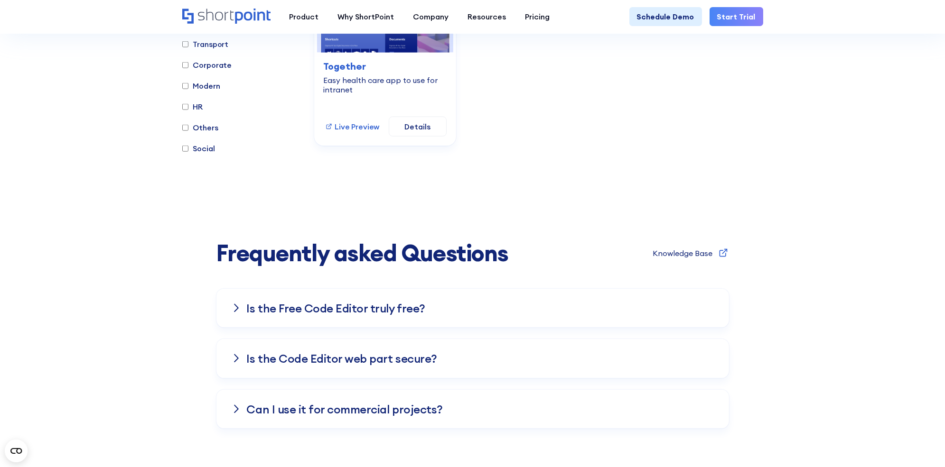
click at [603, 356] on div "Is the Code Editor web part secure?" at bounding box center [473, 358] width 482 height 39
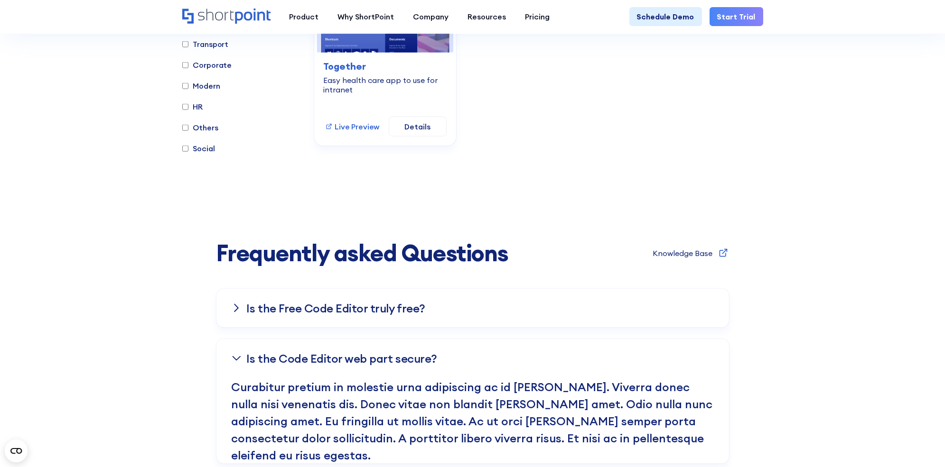
click at [553, 300] on div "Is the Free Co﻿de Editor truly free?" at bounding box center [473, 308] width 482 height 39
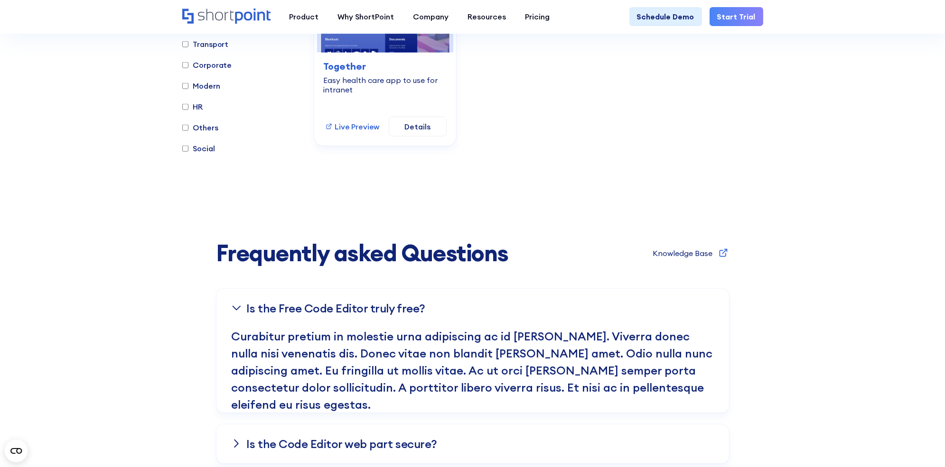
click at [553, 300] on div "Is the Free Co﻿de Editor truly free?" at bounding box center [473, 308] width 482 height 39
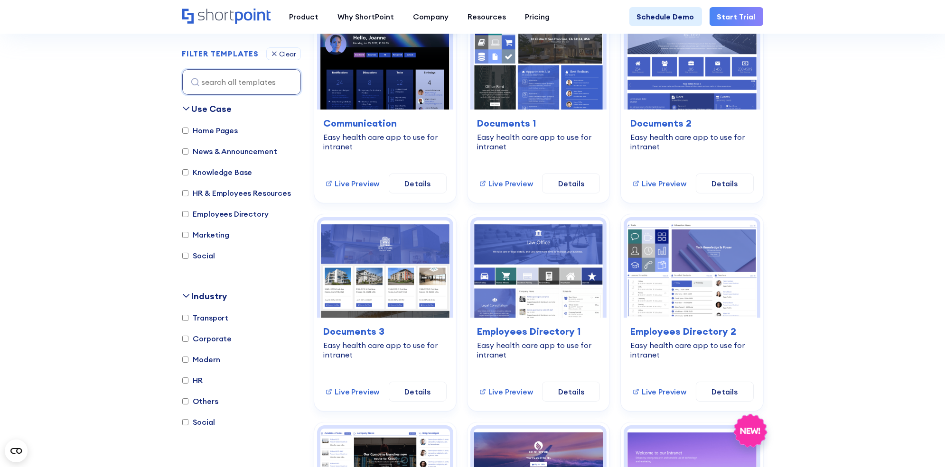
scroll to position [320, 0]
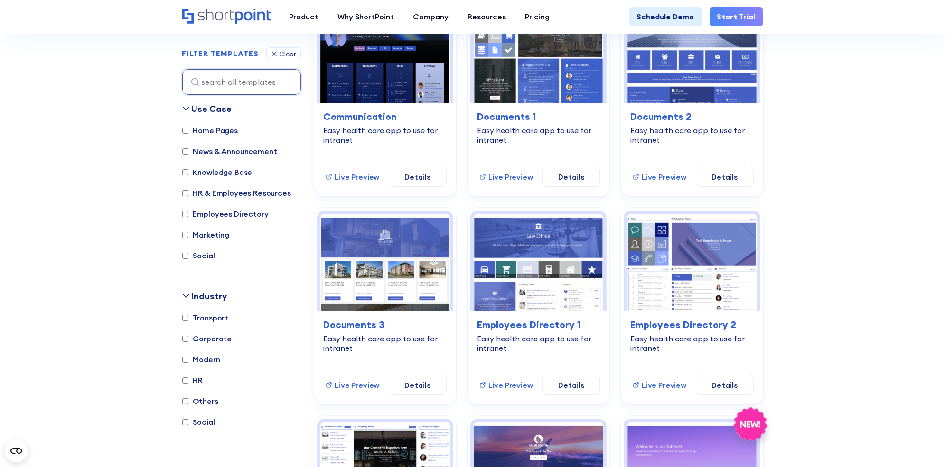
click at [225, 167] on label "Knowledge Base" at bounding box center [217, 172] width 70 height 11
click at [188, 169] on input "Knowledge Base" at bounding box center [185, 172] width 6 height 6
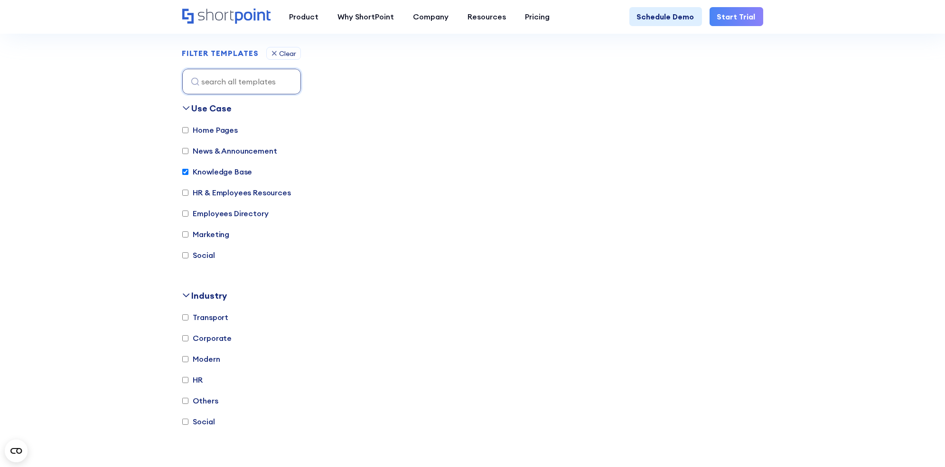
scroll to position [271, 0]
click at [222, 173] on label "Knowledge Base" at bounding box center [217, 172] width 70 height 11
click at [188, 173] on input "Knowledge Base" at bounding box center [185, 173] width 6 height 6
checkbox input "false"
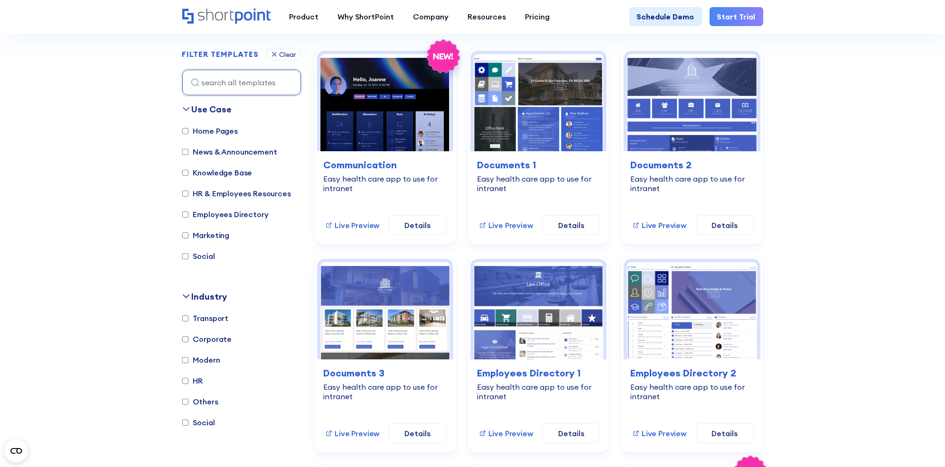
click at [222, 190] on label "HR & Employees Resources" at bounding box center [236, 193] width 109 height 11
click at [188, 191] on input "HR & Employees Resources" at bounding box center [185, 194] width 6 height 6
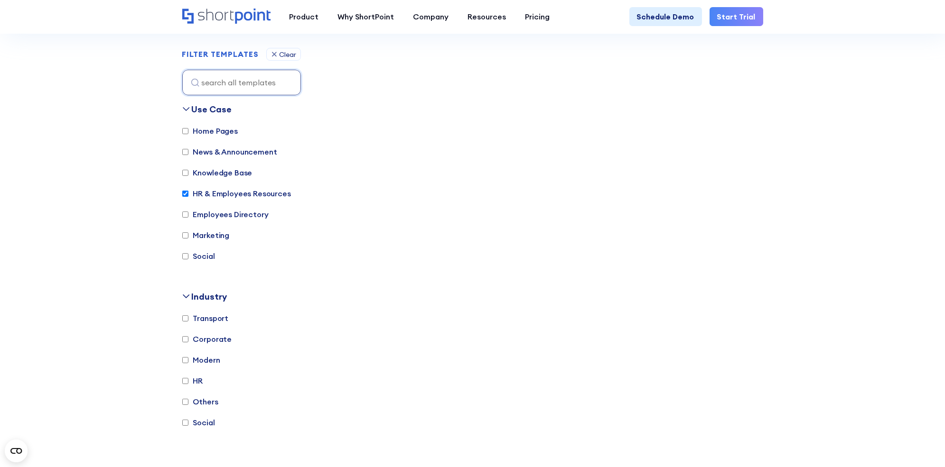
click at [222, 190] on label "HR & Employees Resources" at bounding box center [236, 193] width 109 height 11
click at [188, 191] on input "HR & Employees Resources" at bounding box center [185, 194] width 6 height 6
checkbox input "false"
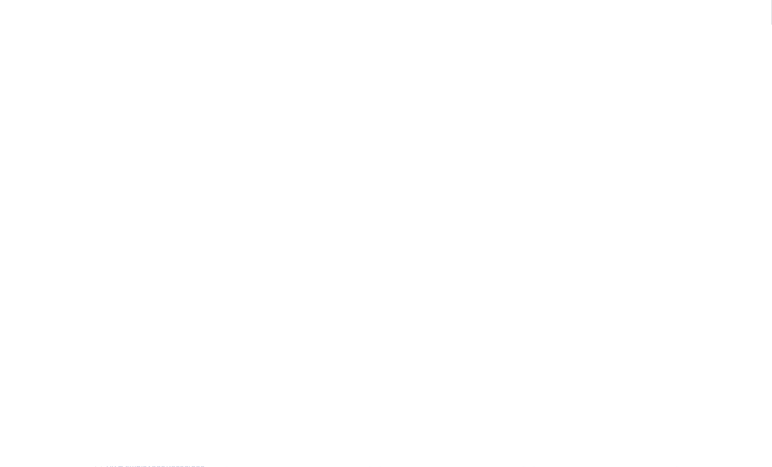
drag, startPoint x: 772, startPoint y: 44, endPoint x: 764, endPoint y: 44, distance: 7.6
click at [764, 44] on div "Product works with SharePoint Microsoft Teams SAP Explore Templates Elements In…" at bounding box center [386, 42] width 772 height 34
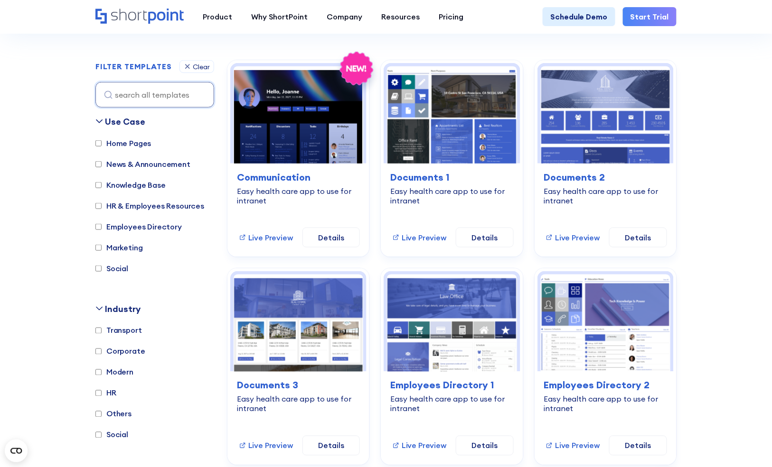
scroll to position [261, 0]
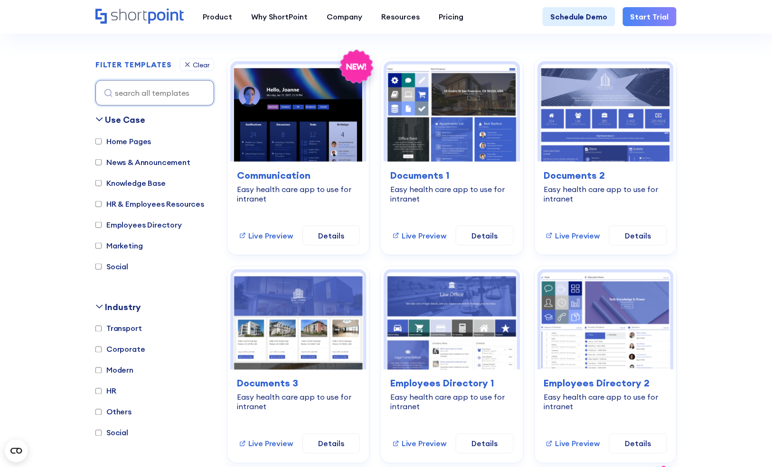
click at [118, 180] on label "Knowledge Base" at bounding box center [130, 182] width 70 height 11
click at [102, 180] on input "Knowledge Base" at bounding box center [98, 183] width 6 height 6
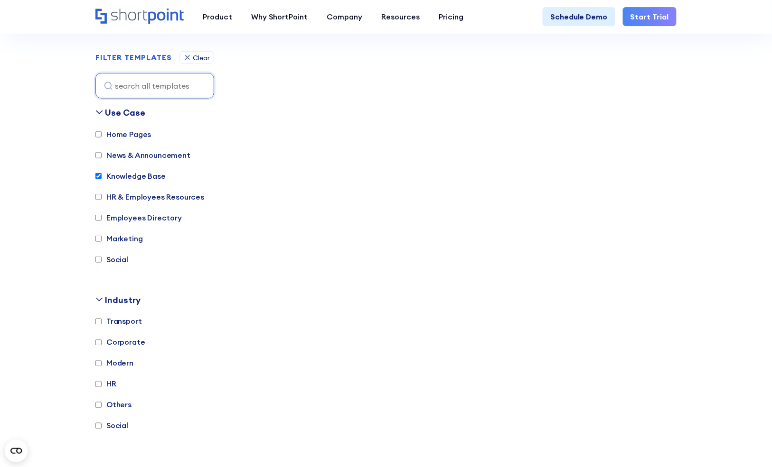
scroll to position [271, 0]
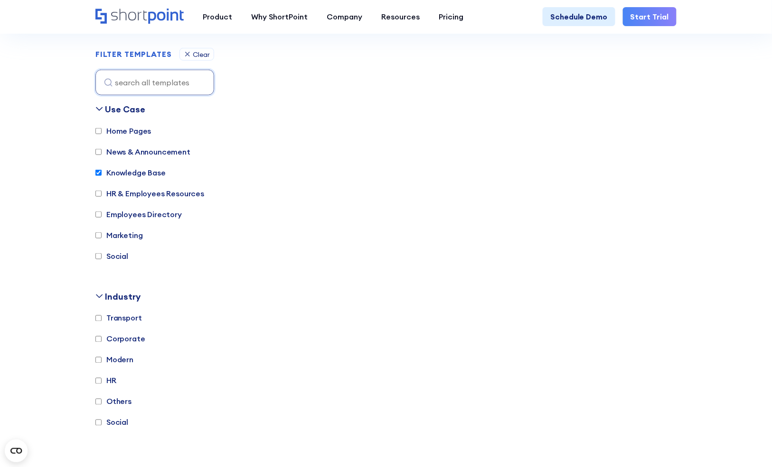
click at [133, 170] on label "Knowledge Base" at bounding box center [130, 172] width 70 height 11
click at [102, 170] on input "Knowledge Base" at bounding box center [98, 173] width 6 height 6
checkbox input "false"
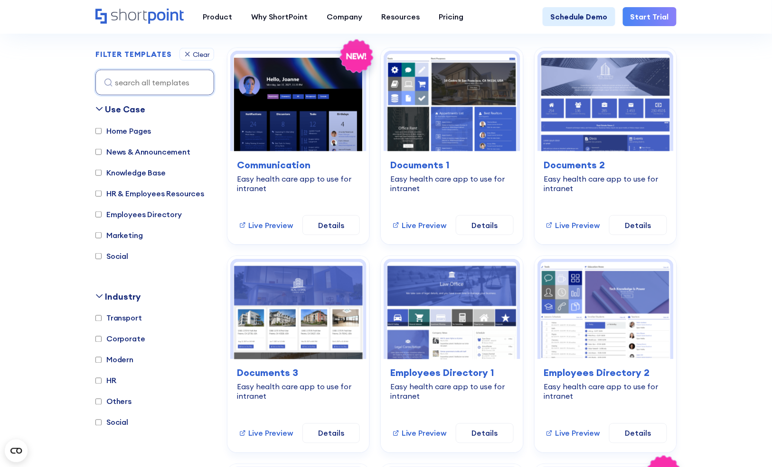
click at [112, 380] on label "HR" at bounding box center [105, 380] width 21 height 11
click at [102, 380] on input "HR" at bounding box center [98, 381] width 6 height 6
checkbox input "true"
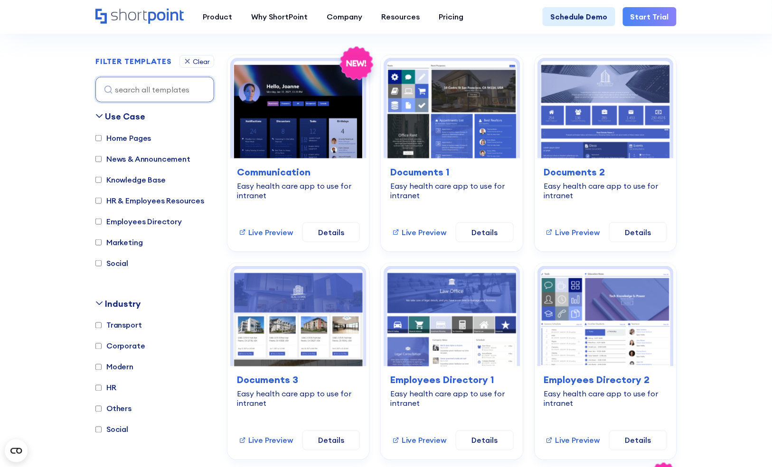
scroll to position [263, 0]
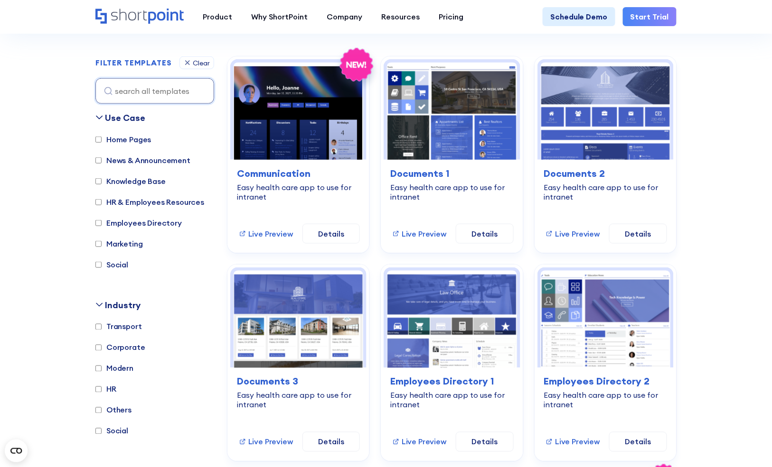
click at [110, 385] on label "HR" at bounding box center [105, 389] width 21 height 11
click at [102, 387] on input "HR" at bounding box center [98, 390] width 6 height 6
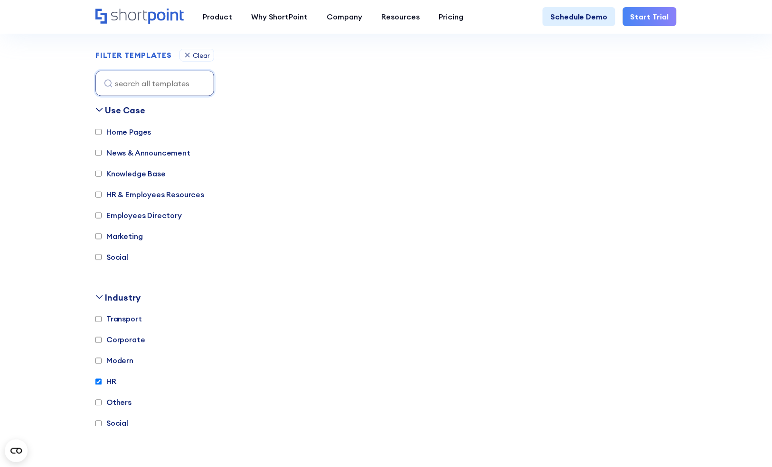
scroll to position [271, 0]
click at [110, 385] on label "HR" at bounding box center [105, 380] width 21 height 11
click at [102, 384] on input "HR" at bounding box center [98, 381] width 6 height 6
checkbox input "false"
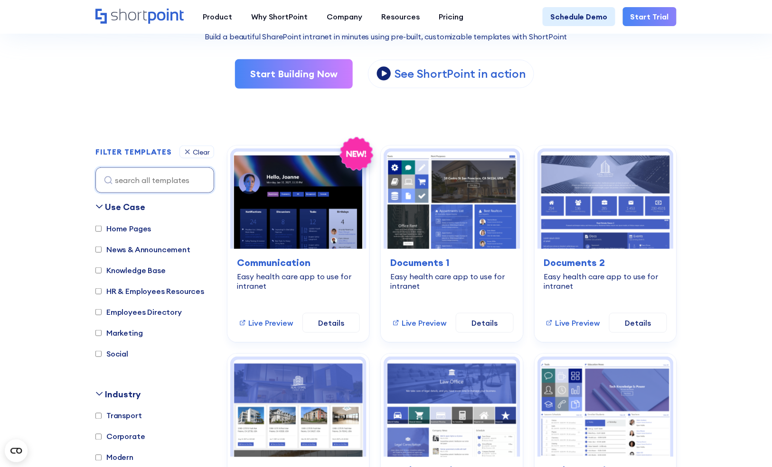
scroll to position [248, 0]
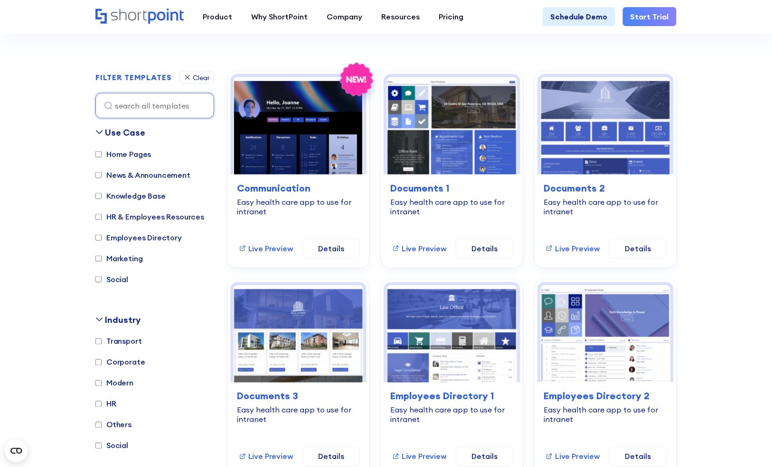
click at [112, 402] on label "HR" at bounding box center [105, 404] width 21 height 11
click at [102, 402] on input "HR" at bounding box center [98, 405] width 6 height 6
checkbox input "true"
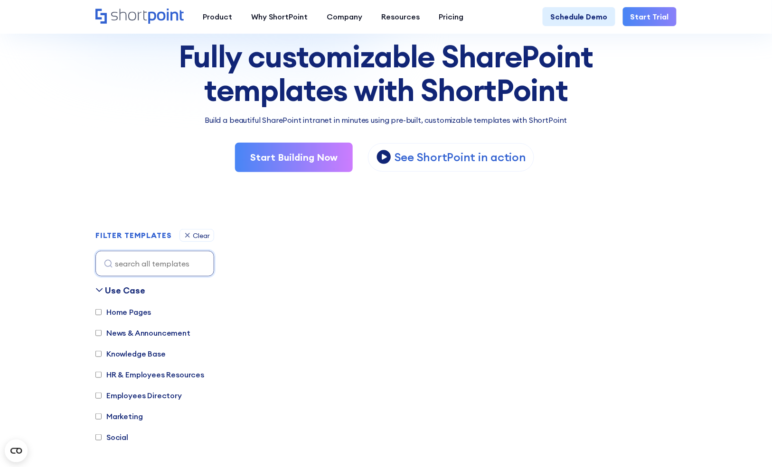
scroll to position [89, 0]
